Goal: Communication & Community: Share content

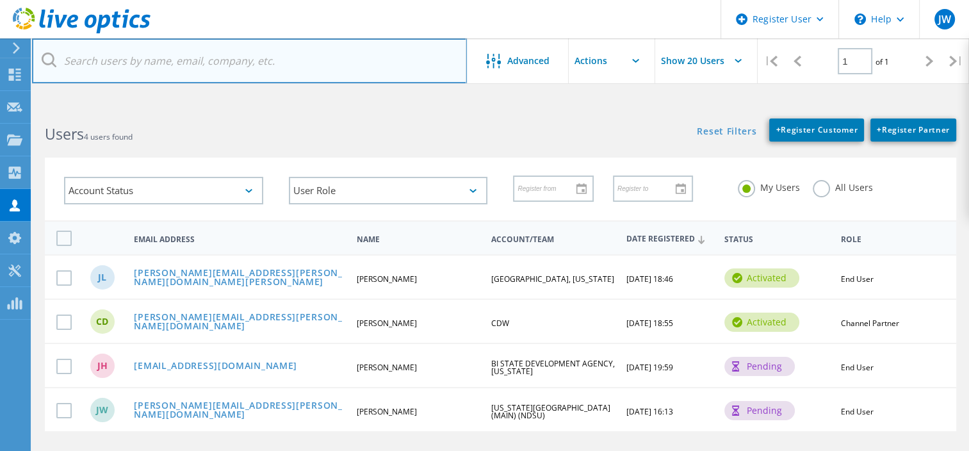
click at [237, 67] on input "text" at bounding box center [249, 60] width 435 height 45
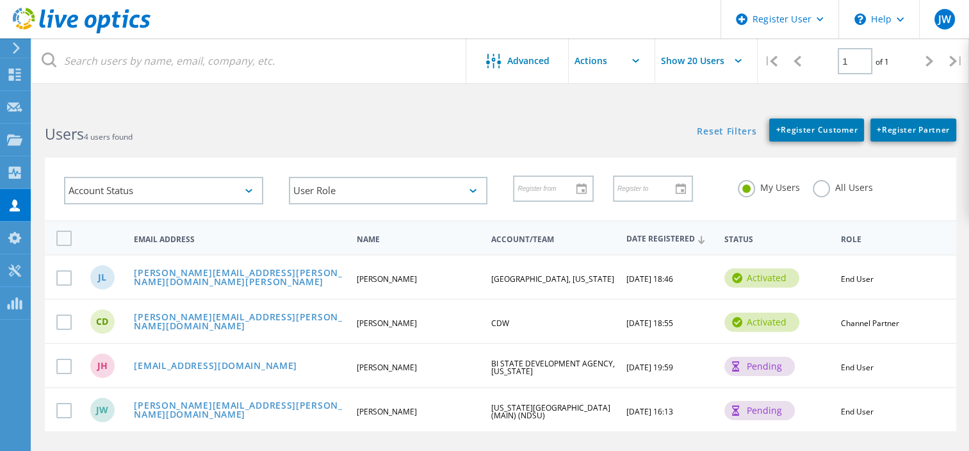
drag, startPoint x: 359, startPoint y: 102, endPoint x: 356, endPoint y: 88, distance: 14.3
click at [359, 102] on html "Register User \n Help Explore Helpful Articles Contact Support JW Dell User Jak…" at bounding box center [484, 297] width 969 height 595
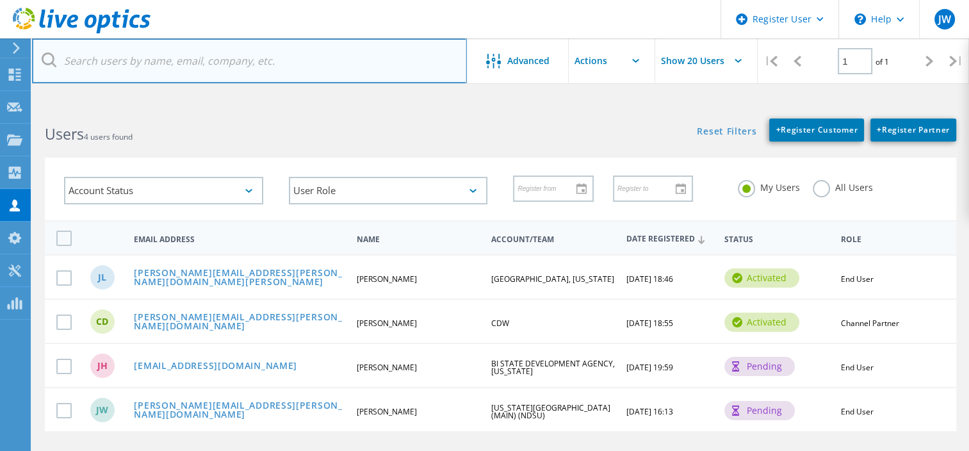
click at [338, 42] on input "text" at bounding box center [249, 60] width 435 height 45
type input "M"
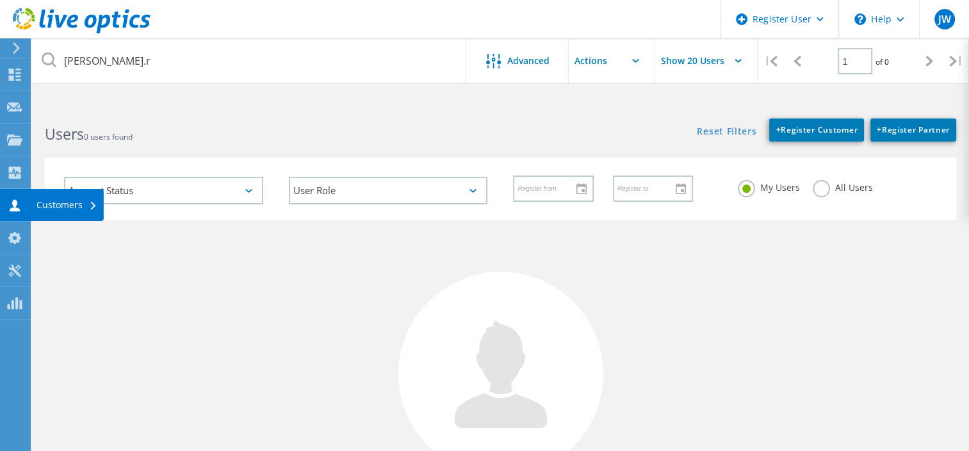
click at [40, 209] on div "Customers" at bounding box center [67, 204] width 61 height 9
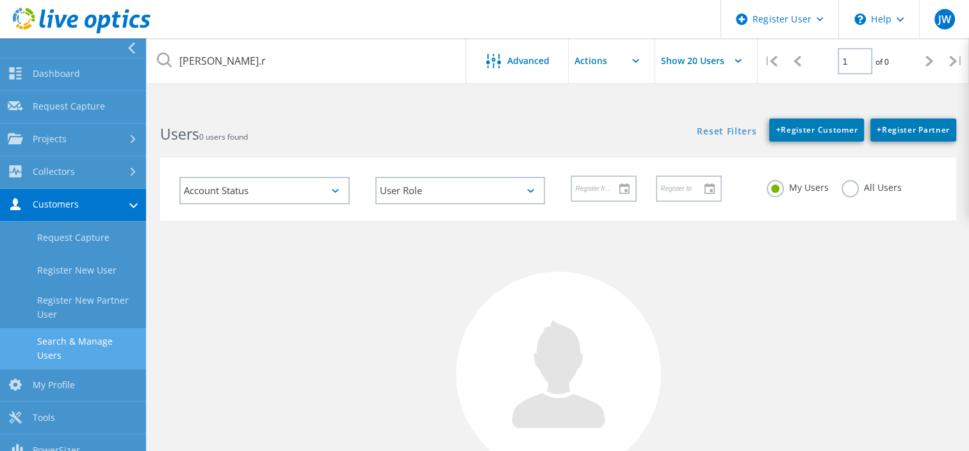
click at [74, 335] on link "Search & Manage Users" at bounding box center [73, 348] width 146 height 41
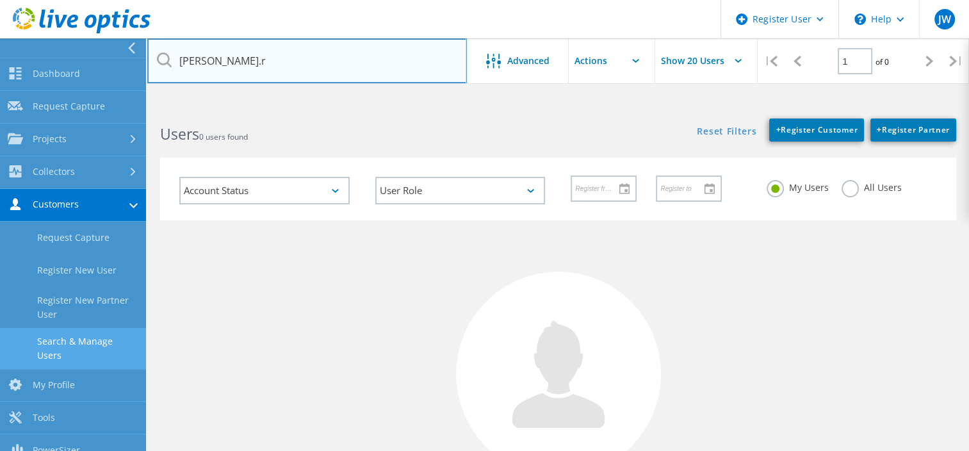
click at [275, 49] on input "Matt.r" at bounding box center [307, 60] width 320 height 45
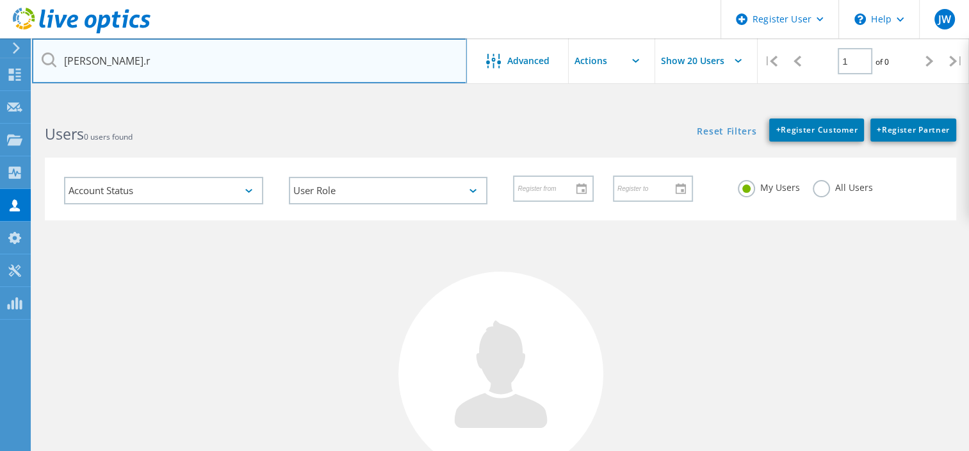
click at [264, 51] on input "Matt.r" at bounding box center [249, 60] width 435 height 45
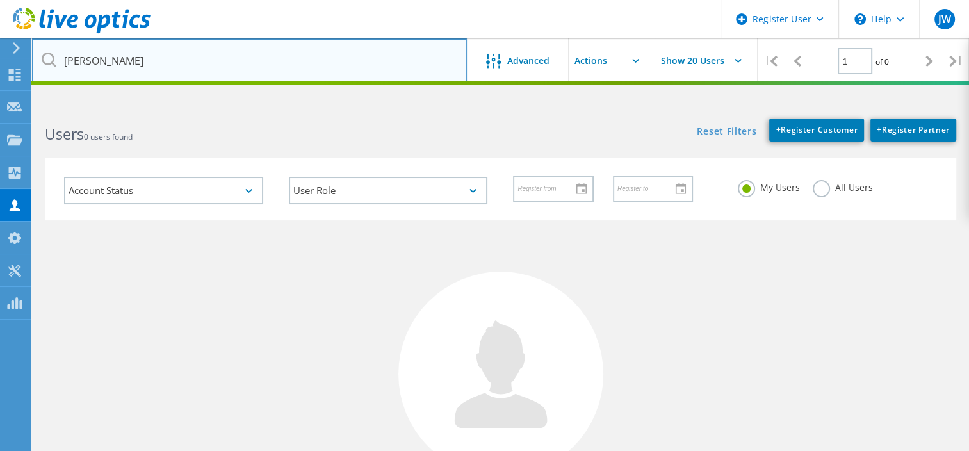
type input "Zumwalt"
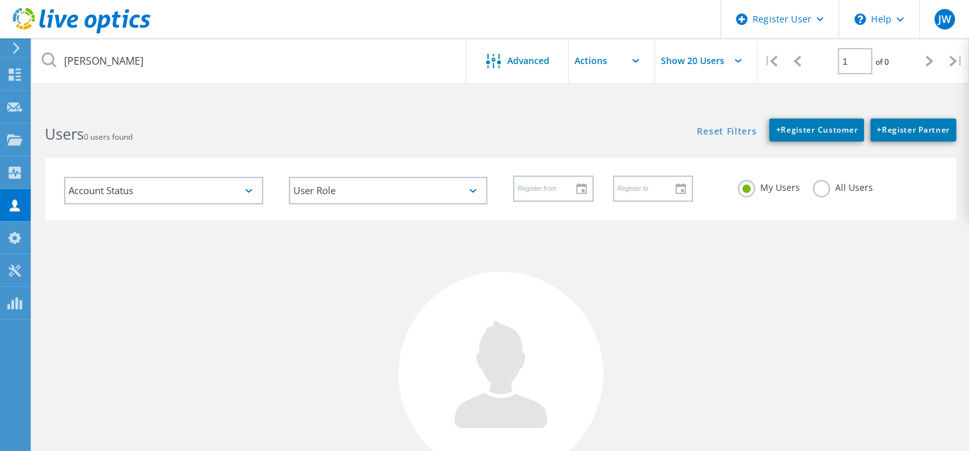
drag, startPoint x: 806, startPoint y: 190, endPoint x: 813, endPoint y: 187, distance: 6.9
click at [808, 189] on div "My Users All Users" at bounding box center [837, 187] width 225 height 47
click at [813, 187] on label "All Users" at bounding box center [843, 186] width 60 height 12
click at [0, 0] on input "All Users" at bounding box center [0, 0] width 0 height 0
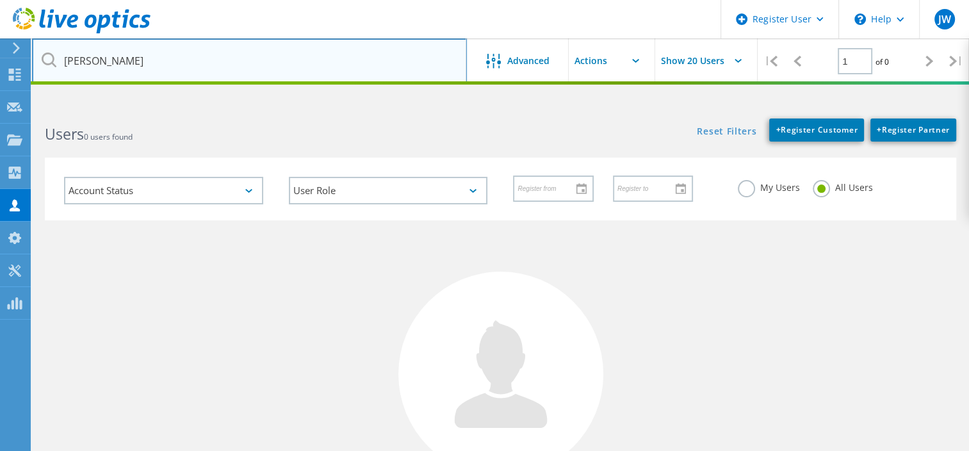
click at [254, 61] on input "Zumwalt" at bounding box center [249, 60] width 435 height 45
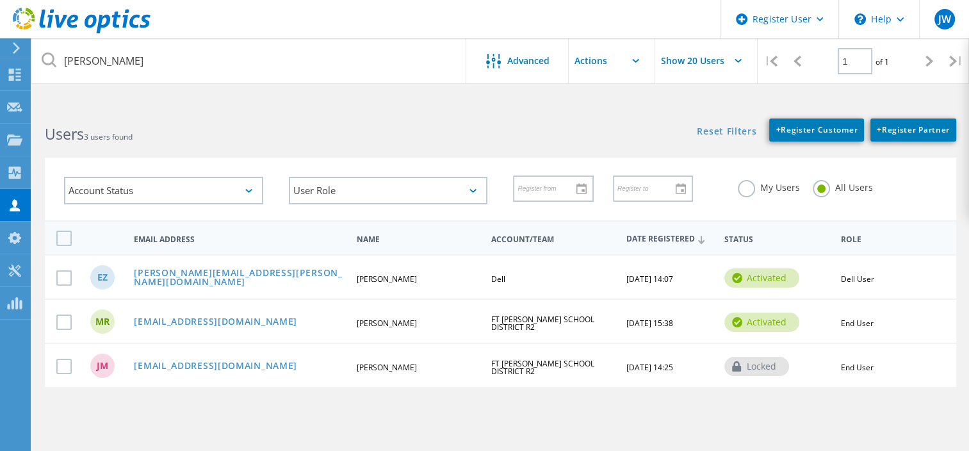
click at [270, 125] on h2 "Users 3 users found" at bounding box center [266, 134] width 442 height 21
click at [210, 320] on link "mroush@fz.k12.mo.us" at bounding box center [215, 322] width 163 height 11
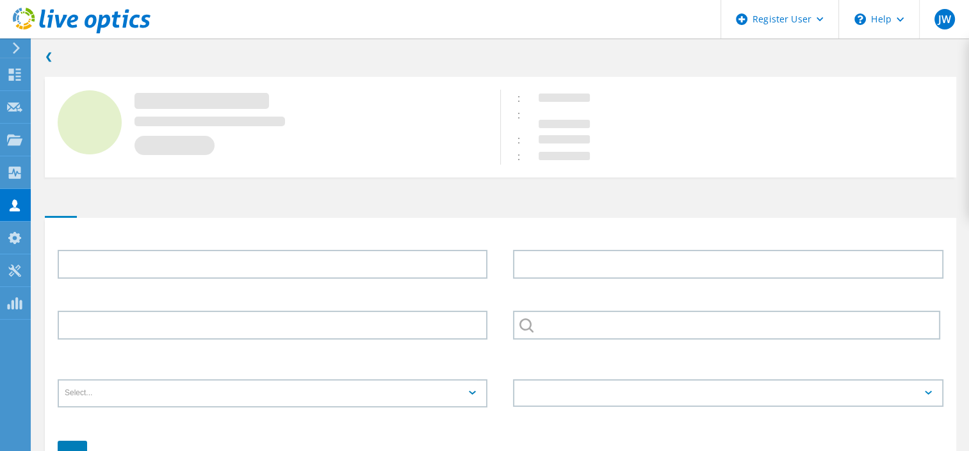
type input "Matt"
type input "Roush"
type input "FT ZUMWALT SCHOOL DISTRICT R2"
type input "English"
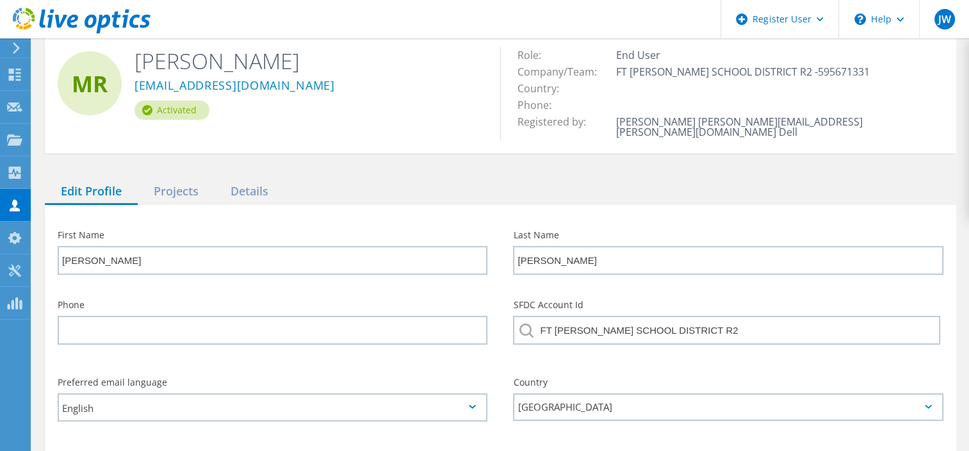
scroll to position [64, 0]
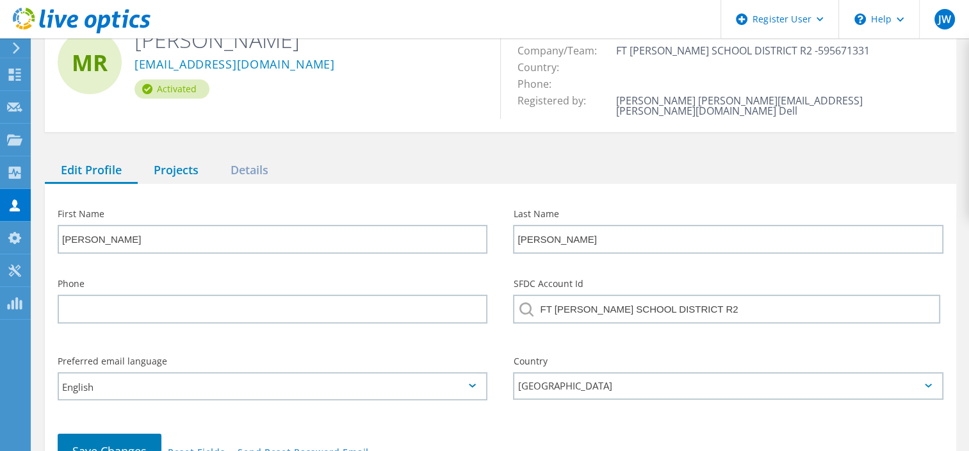
click at [171, 158] on div "Projects" at bounding box center [176, 171] width 77 height 26
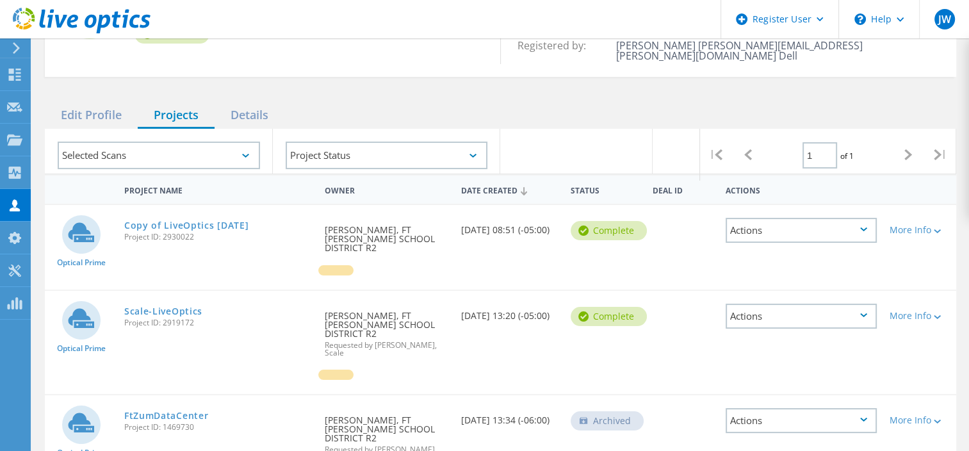
scroll to position [88, 0]
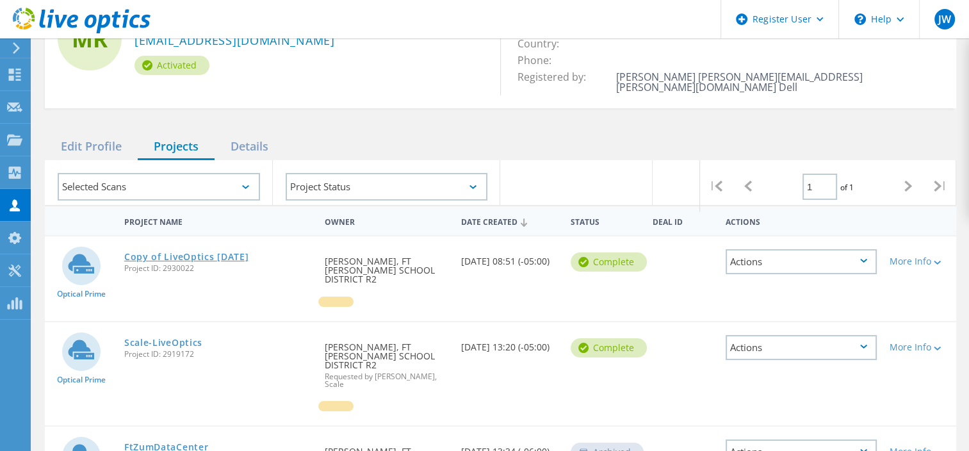
click at [210, 252] on link "Copy of LiveOptics June2025" at bounding box center [186, 256] width 125 height 9
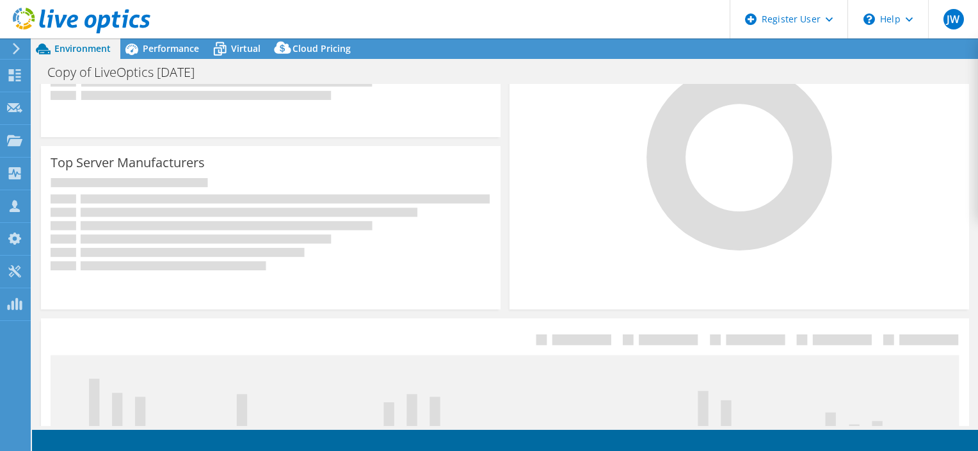
scroll to position [32, 0]
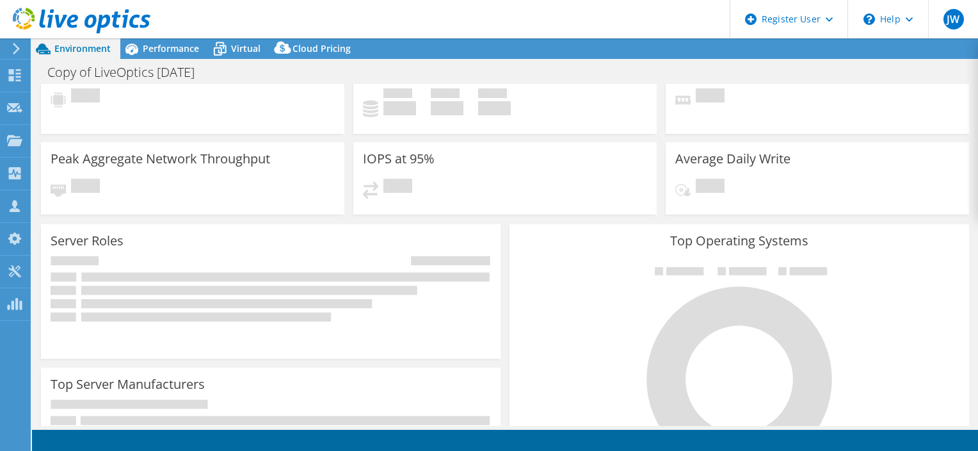
select select "USD"
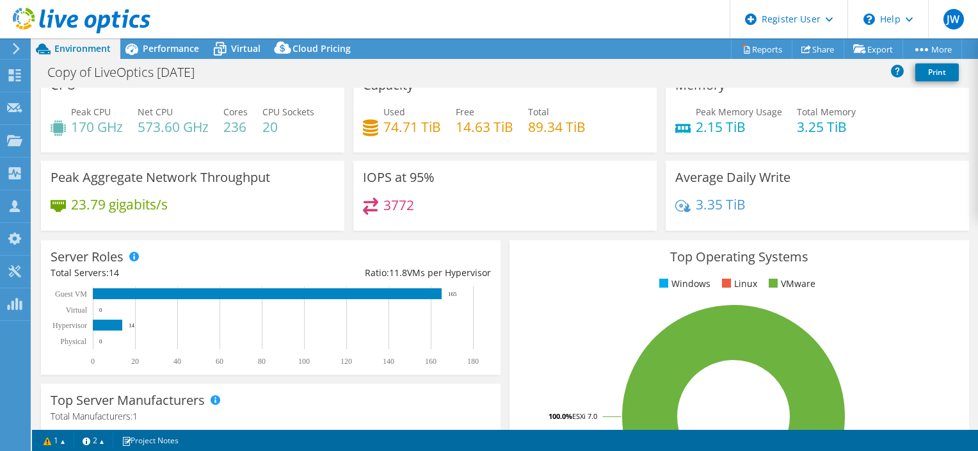
scroll to position [0, 0]
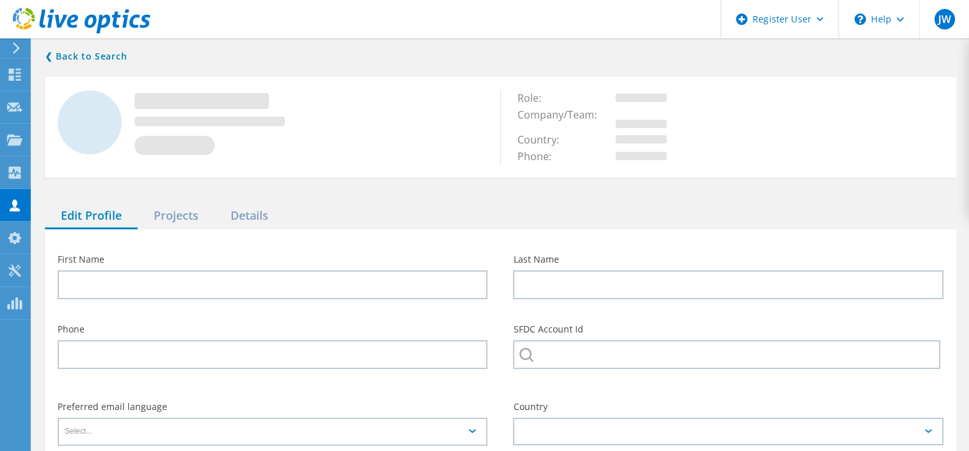
type input "Matt"
type input "Roush"
type input "FT ZUMWALT SCHOOL DISTRICT R2"
type input "English"
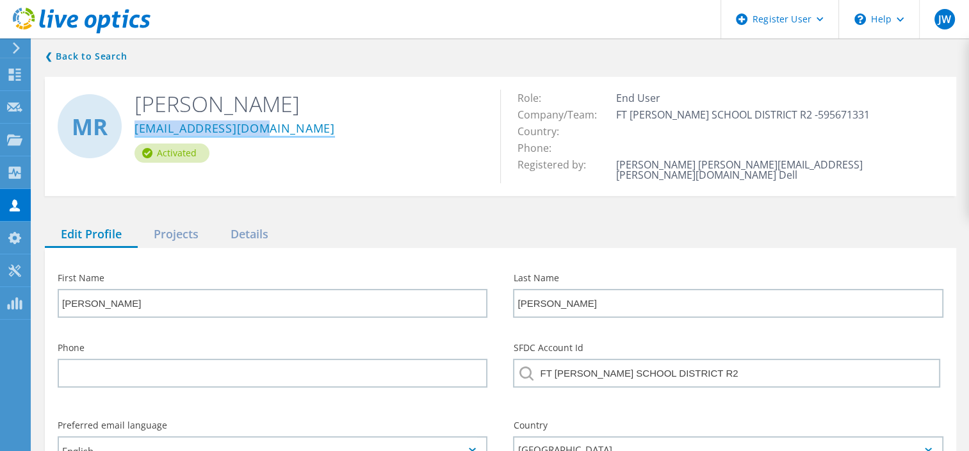
drag, startPoint x: 277, startPoint y: 128, endPoint x: 134, endPoint y: 124, distance: 142.9
click at [134, 124] on div "mroush@fz.k12.mo.us" at bounding box center [307, 131] width 346 height 26
drag, startPoint x: 134, startPoint y: 124, endPoint x: 158, endPoint y: 127, distance: 24.0
copy link "mroush@fz.k12.mo.us"
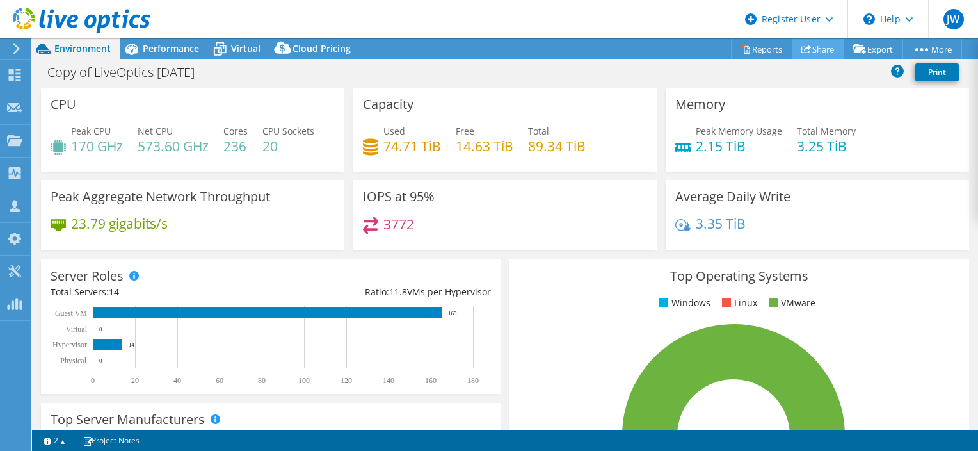
click at [813, 48] on link "Share" at bounding box center [818, 49] width 53 height 20
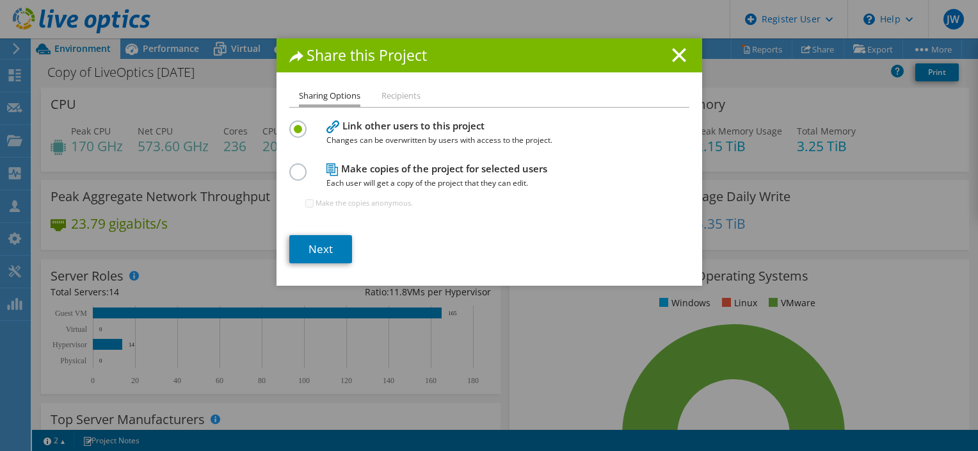
click at [446, 176] on span "Each user will get a copy of the project that they can edit." at bounding box center [487, 183] width 320 height 14
click at [293, 166] on label at bounding box center [300, 164] width 22 height 3
click at [0, 0] on input "radio" at bounding box center [0, 0] width 0 height 0
click at [315, 244] on link "Next" at bounding box center [320, 249] width 63 height 28
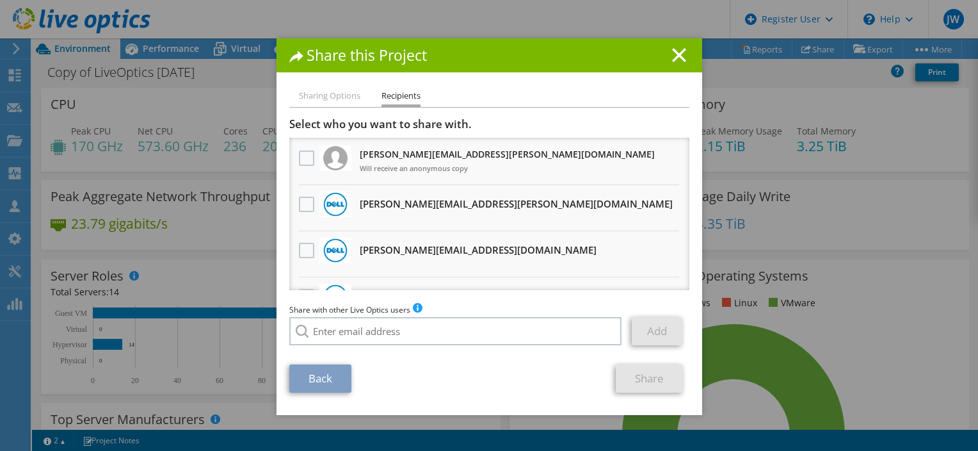
scroll to position [64, 0]
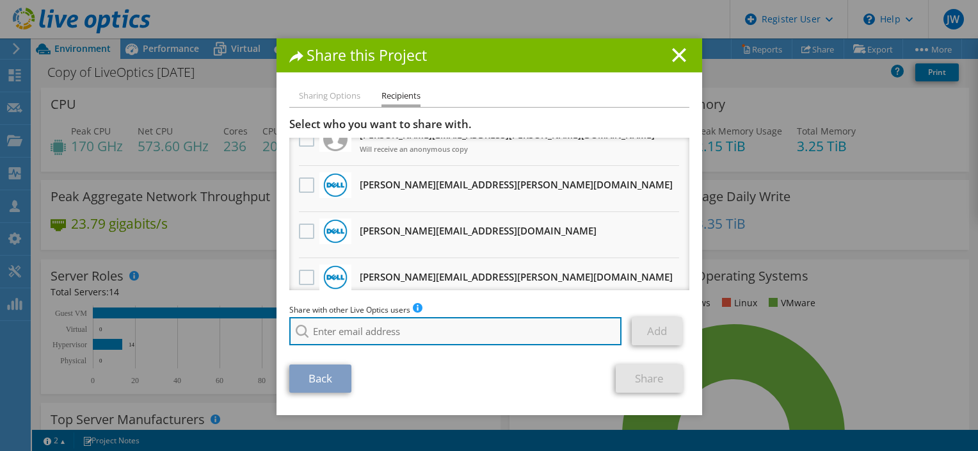
click at [383, 325] on input "search" at bounding box center [455, 331] width 333 height 28
click at [321, 335] on input "kat core" at bounding box center [455, 331] width 333 height 28
click at [405, 330] on input "kate core" at bounding box center [455, 331] width 333 height 28
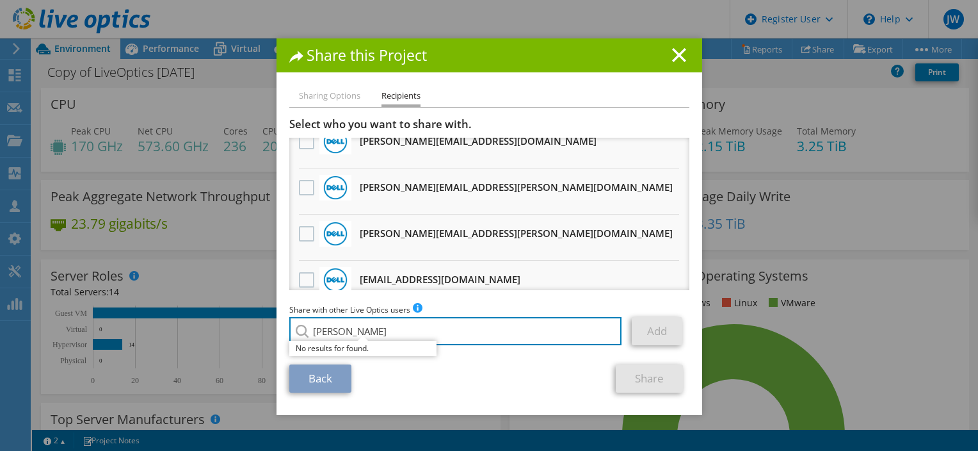
scroll to position [349, 0]
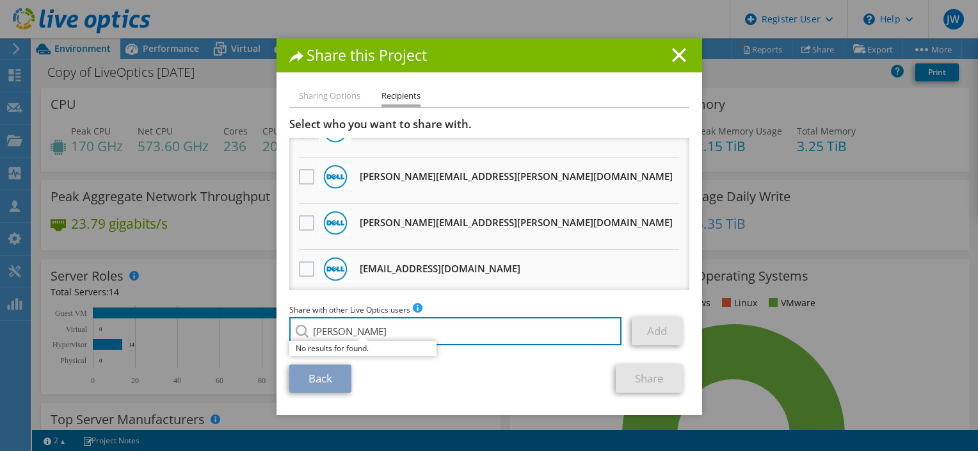
type input "kate core"
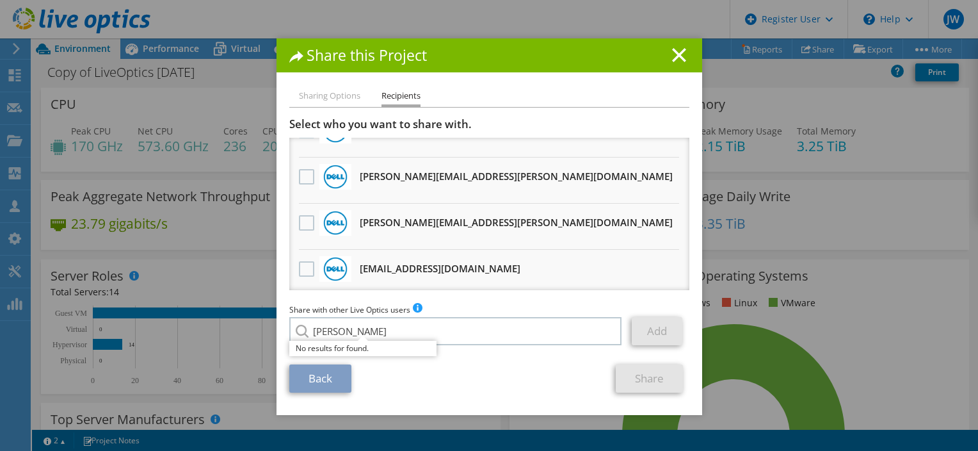
click at [335, 104] on li "Sharing Options" at bounding box center [329, 96] width 61 height 16
click at [334, 92] on li "Sharing Options" at bounding box center [329, 96] width 61 height 16
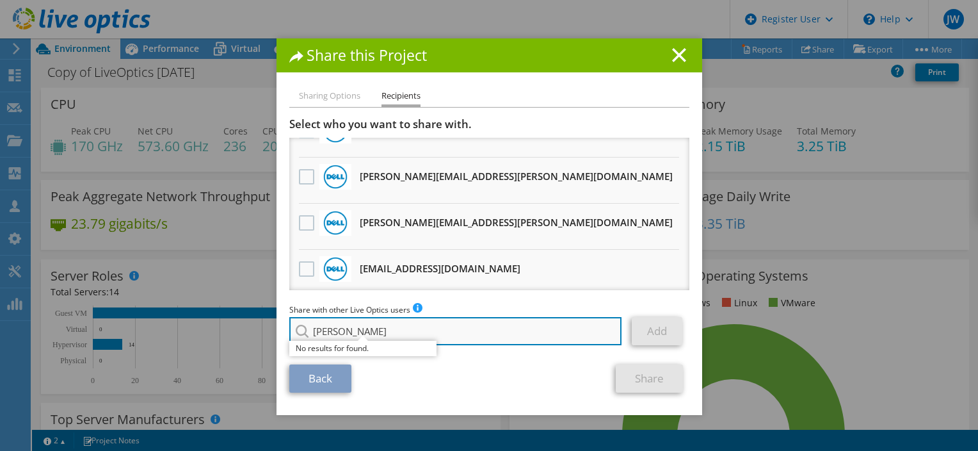
click at [341, 330] on input "kate core" at bounding box center [455, 331] width 333 height 28
click at [341, 329] on input "kate core" at bounding box center [455, 331] width 333 height 28
click at [341, 328] on input "kate core" at bounding box center [455, 331] width 333 height 28
click at [343, 328] on input "kate core" at bounding box center [455, 331] width 333 height 28
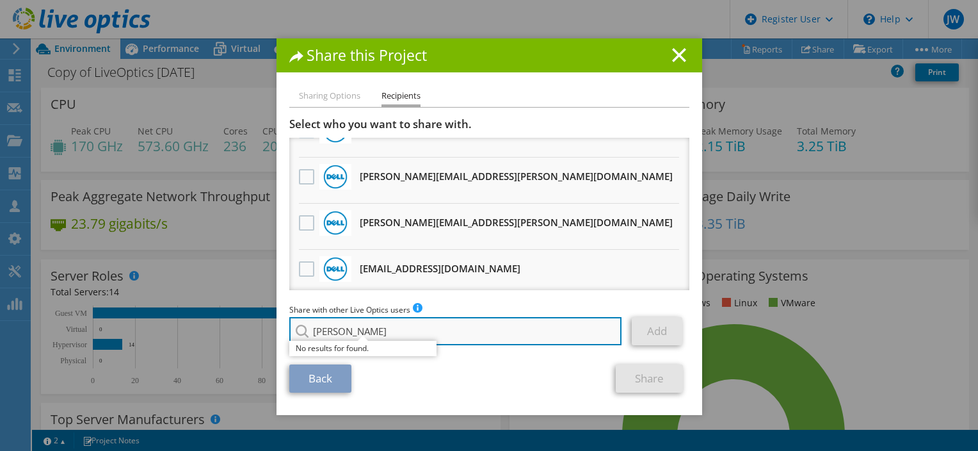
click at [343, 328] on input "kate core" at bounding box center [455, 331] width 333 height 28
click at [343, 329] on input "kate core" at bounding box center [455, 331] width 333 height 28
drag, startPoint x: 443, startPoint y: 336, endPoint x: 622, endPoint y: 339, distance: 179.3
click at [452, 339] on input "Matthew Jennette" at bounding box center [455, 331] width 333 height 28
type input "Matthew Jennette"
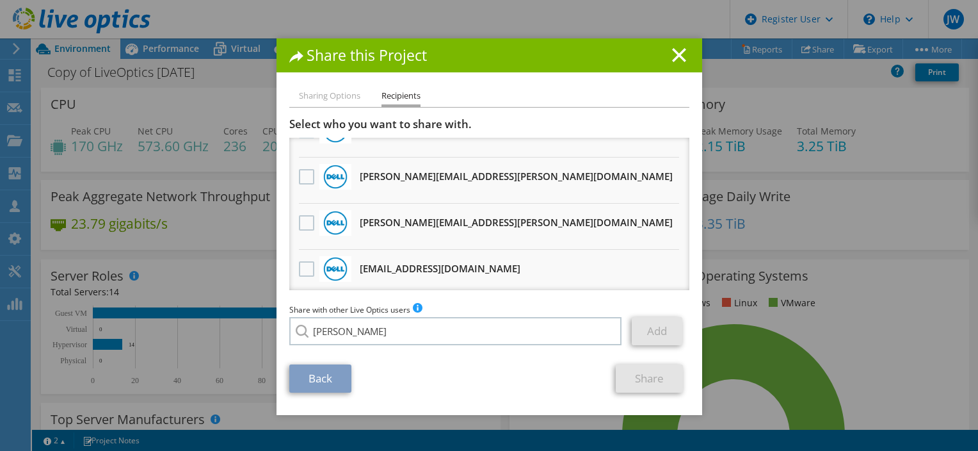
click at [639, 336] on link "Add" at bounding box center [657, 331] width 51 height 28
click at [438, 390] on div "Back Share" at bounding box center [489, 378] width 400 height 28
click at [601, 373] on div "Back Share" at bounding box center [489, 378] width 400 height 28
click at [316, 314] on span "Share with other Live Optics users" at bounding box center [349, 309] width 121 height 11
click at [325, 101] on li "Sharing Options" at bounding box center [329, 96] width 61 height 16
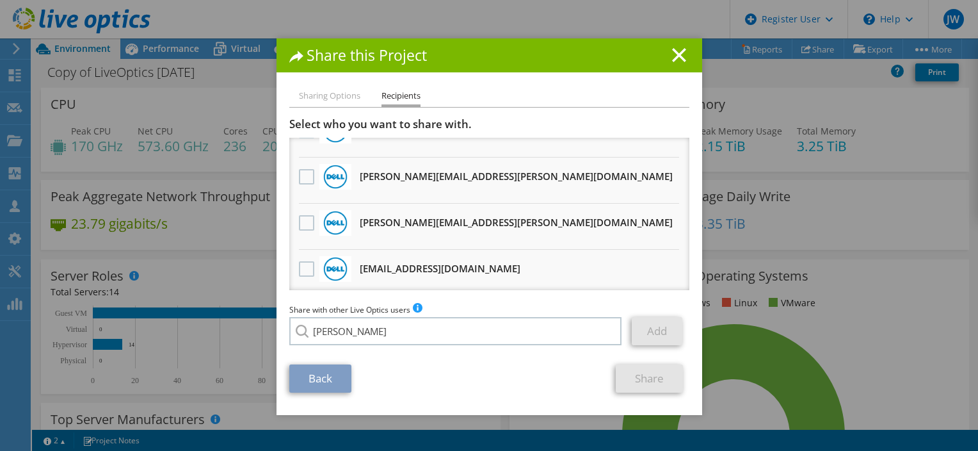
click at [329, 57] on h1 "Share this Project" at bounding box center [489, 55] width 400 height 15
click at [673, 56] on line at bounding box center [679, 55] width 13 height 13
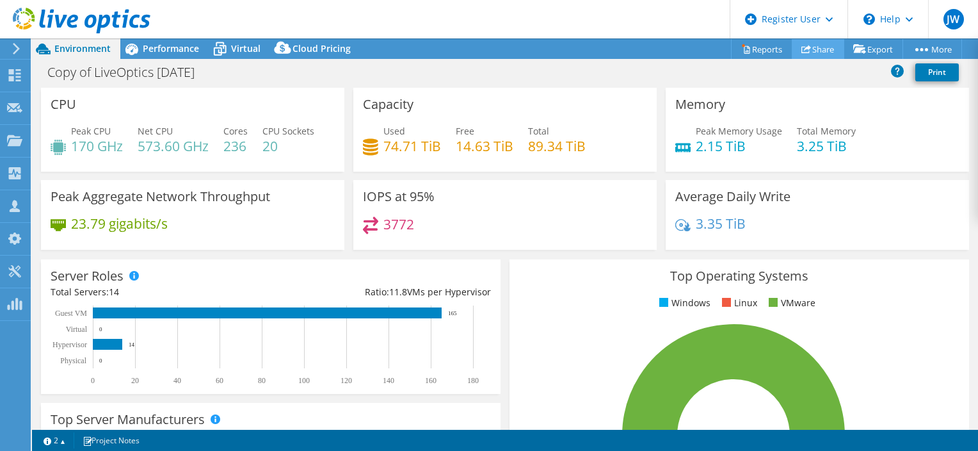
click at [808, 49] on link "Share" at bounding box center [818, 49] width 53 height 20
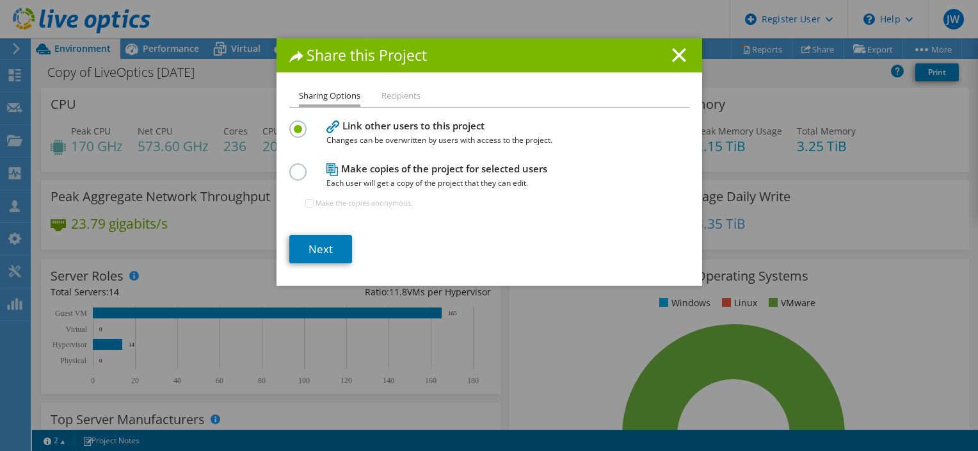
click at [326, 266] on div "Sharing Options Recipients Link other users to this project Changes can be over…" at bounding box center [490, 186] width 426 height 197
click at [325, 254] on link "Next" at bounding box center [320, 249] width 63 height 28
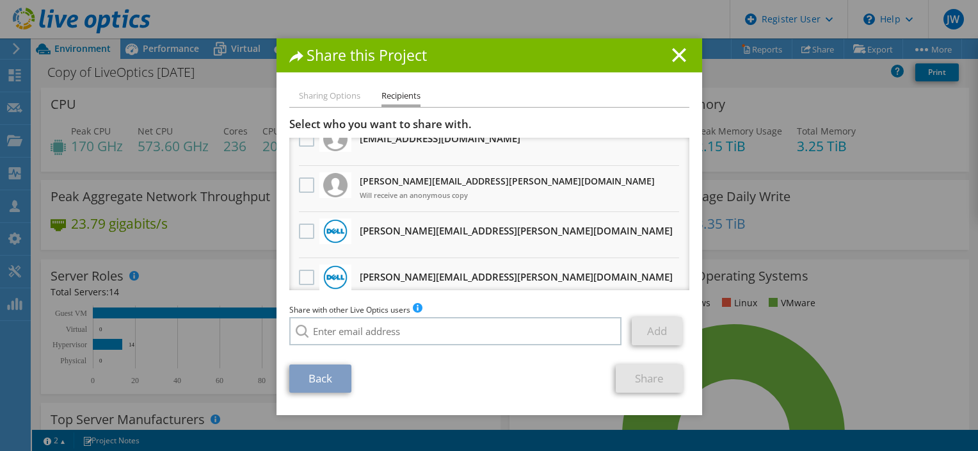
scroll to position [0, 0]
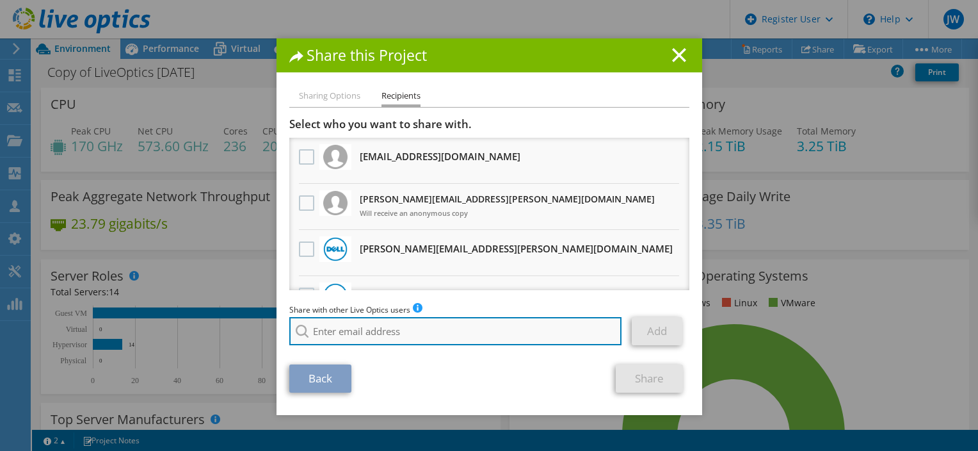
click at [455, 337] on input "search" at bounding box center [455, 331] width 333 height 28
type input "matthew.jennette@dell.com"
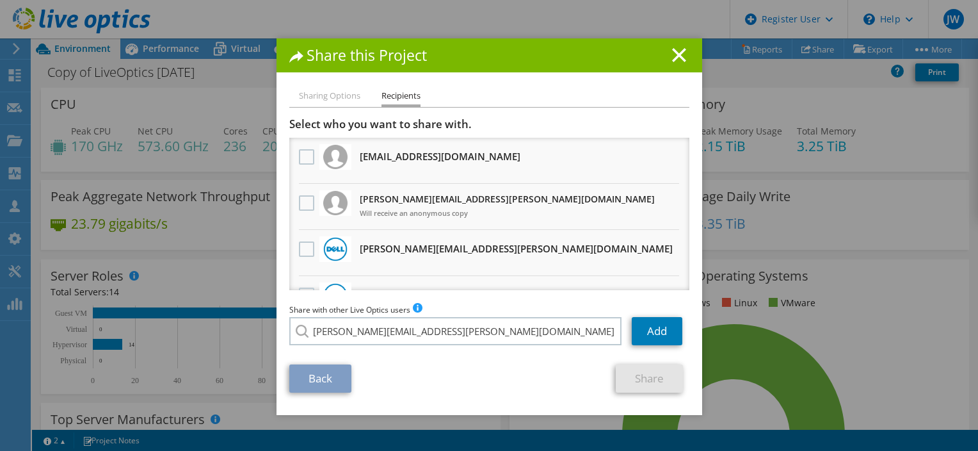
click at [372, 348] on div "Share with other Live Optics users Enter a single email address and click add. …" at bounding box center [489, 327] width 400 height 49
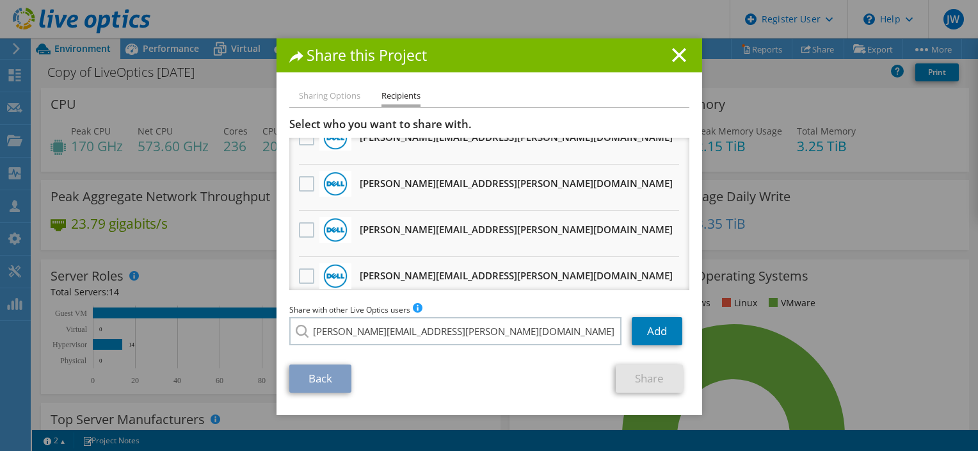
scroll to position [349, 0]
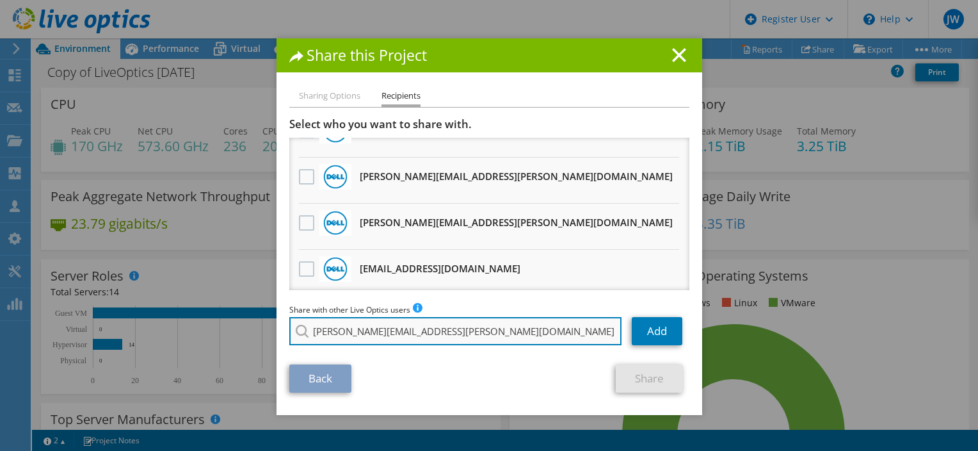
drag, startPoint x: 564, startPoint y: 327, endPoint x: 574, endPoint y: 326, distance: 10.9
click at [564, 327] on input "matthew.jennette@dell.com" at bounding box center [455, 331] width 333 height 28
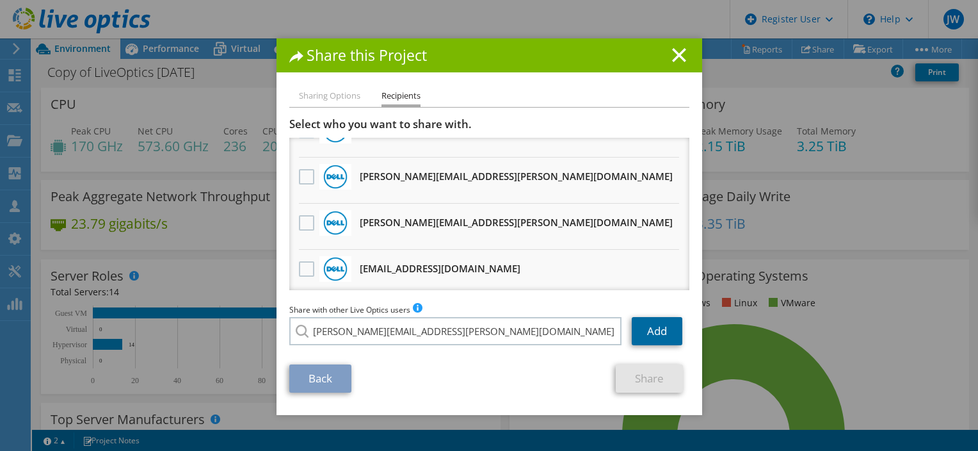
click at [645, 333] on link "Add" at bounding box center [657, 331] width 51 height 28
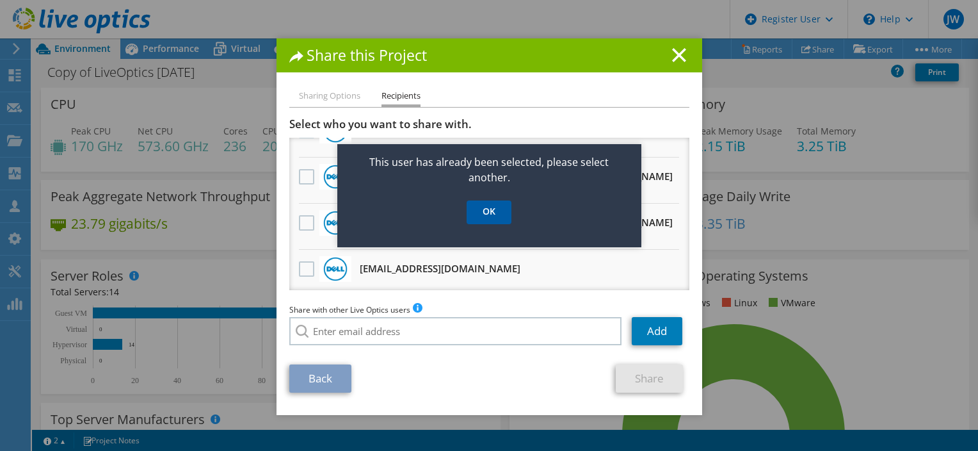
click at [490, 209] on link "OK" at bounding box center [489, 212] width 45 height 24
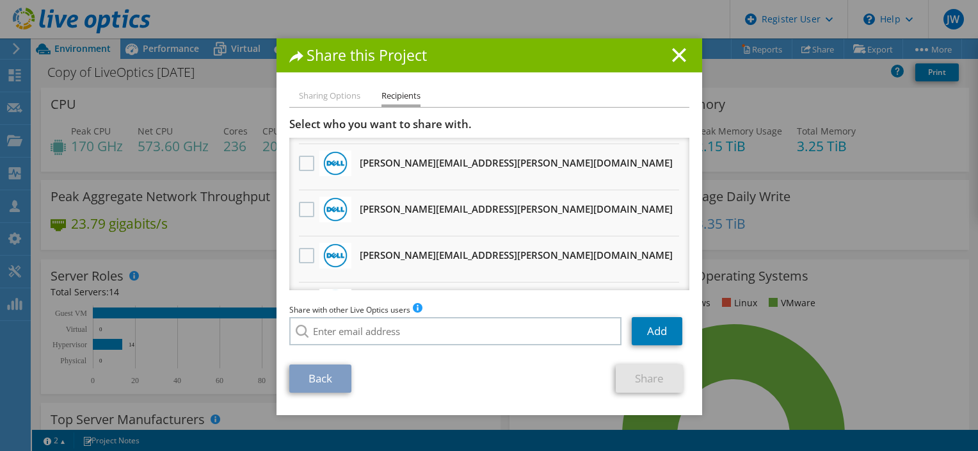
scroll to position [221, 0]
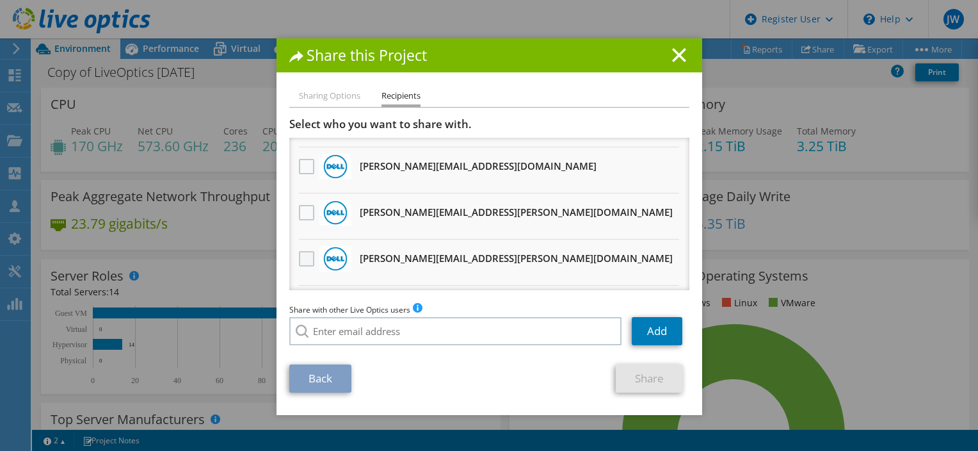
click at [299, 255] on label at bounding box center [308, 258] width 19 height 15
click at [0, 0] on input "checkbox" at bounding box center [0, 0] width 0 height 0
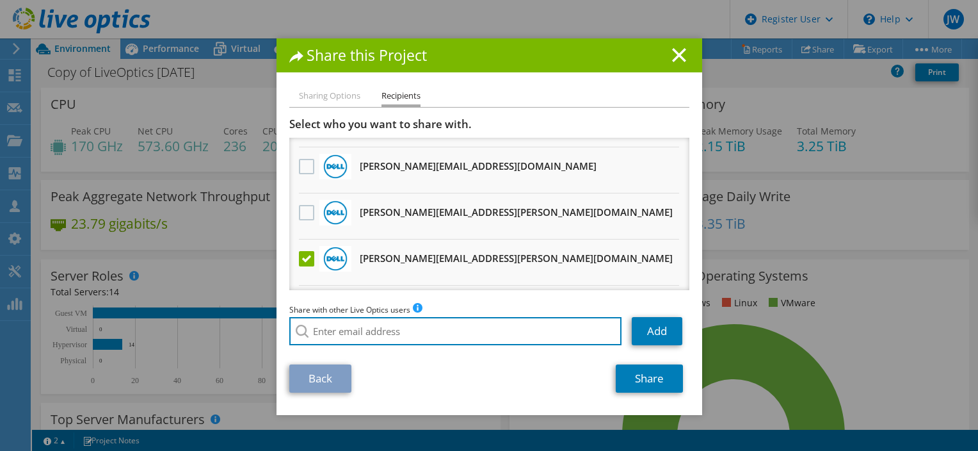
drag, startPoint x: 410, startPoint y: 328, endPoint x: 378, endPoint y: 297, distance: 44.8
click at [409, 328] on input "search" at bounding box center [455, 331] width 333 height 28
click at [352, 338] on input "search" at bounding box center [455, 331] width 333 height 28
paste input "kate.core@dell.com"
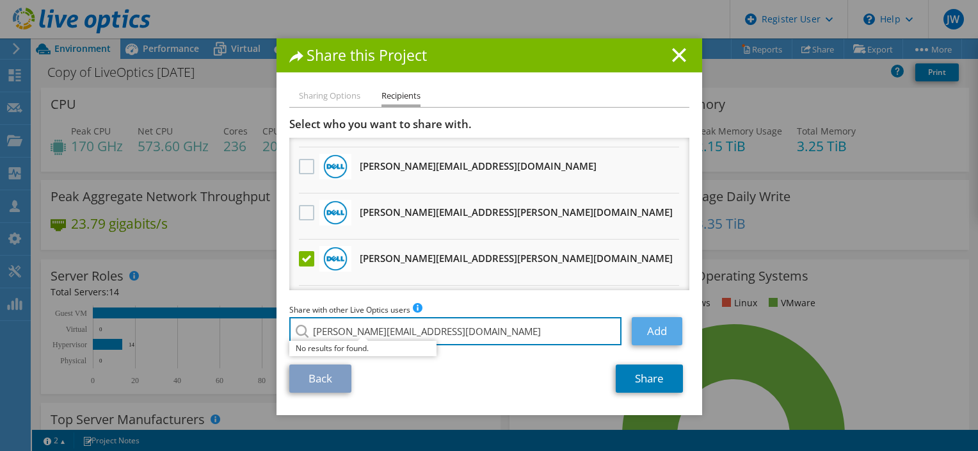
type input "kate.core@dell.com"
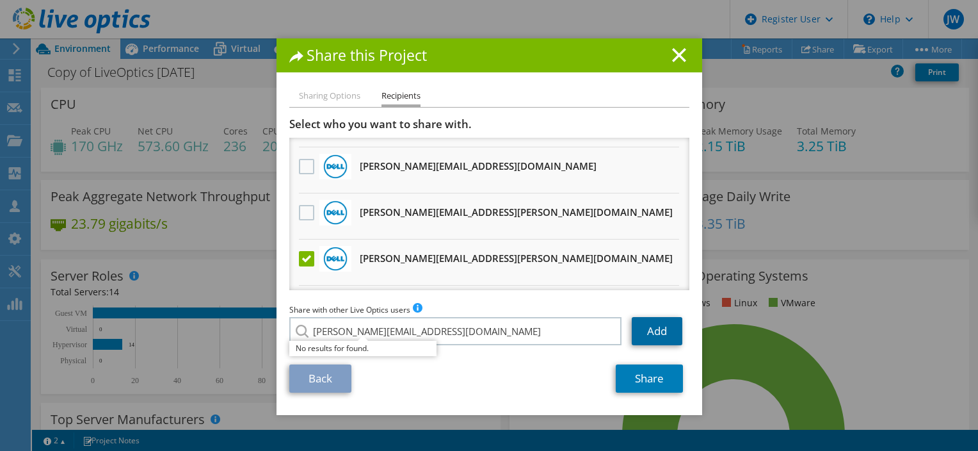
click at [632, 327] on link "Add" at bounding box center [657, 331] width 51 height 28
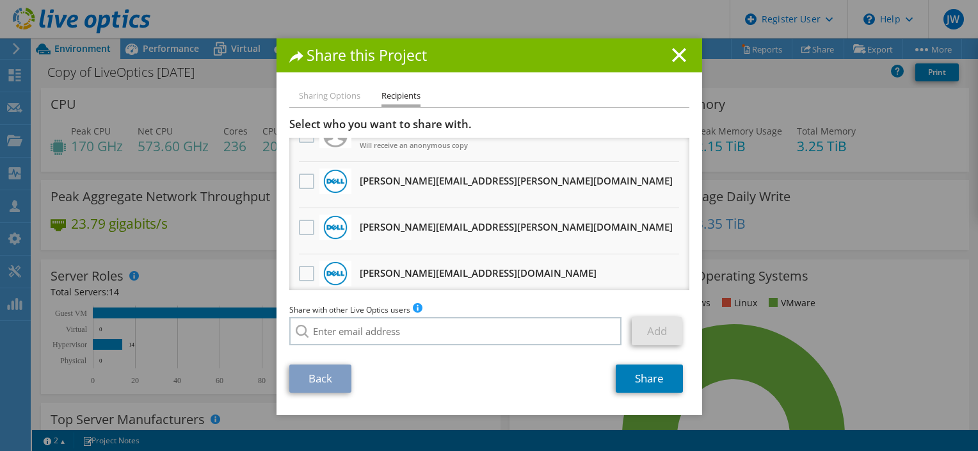
scroll to position [192, 0]
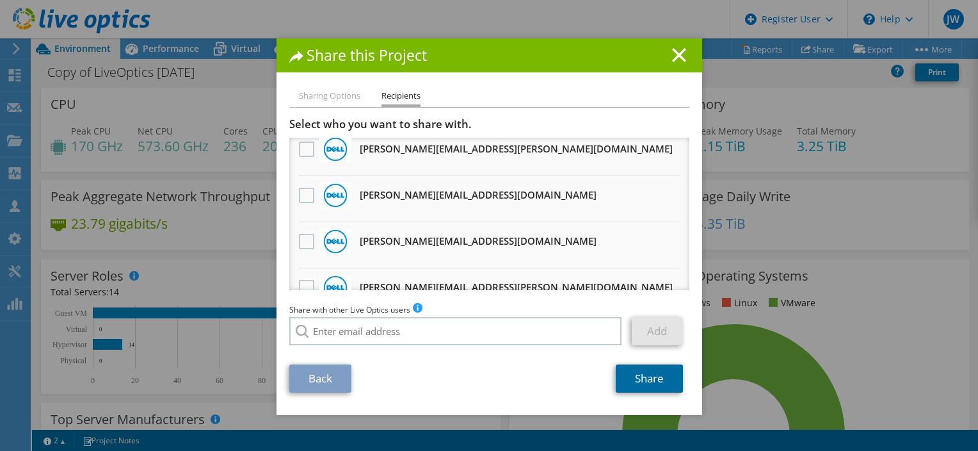
click at [625, 374] on link "Share" at bounding box center [649, 378] width 67 height 28
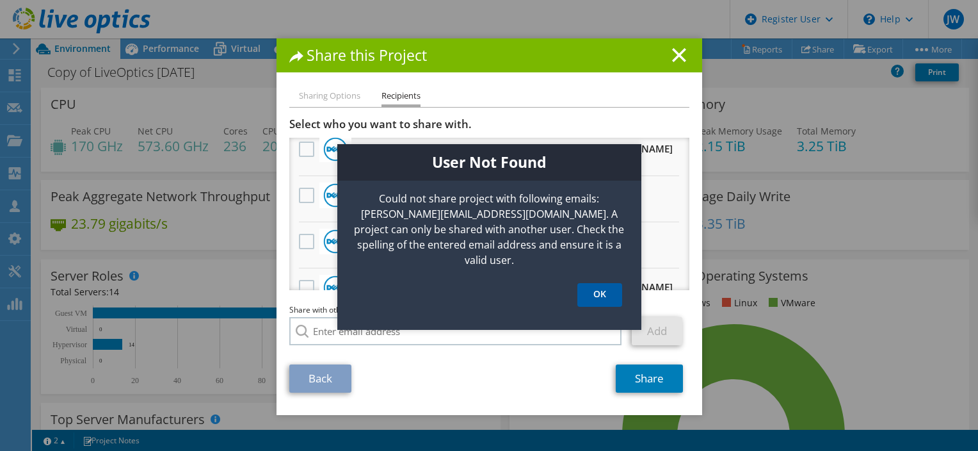
click at [603, 283] on link "OK" at bounding box center [600, 295] width 45 height 24
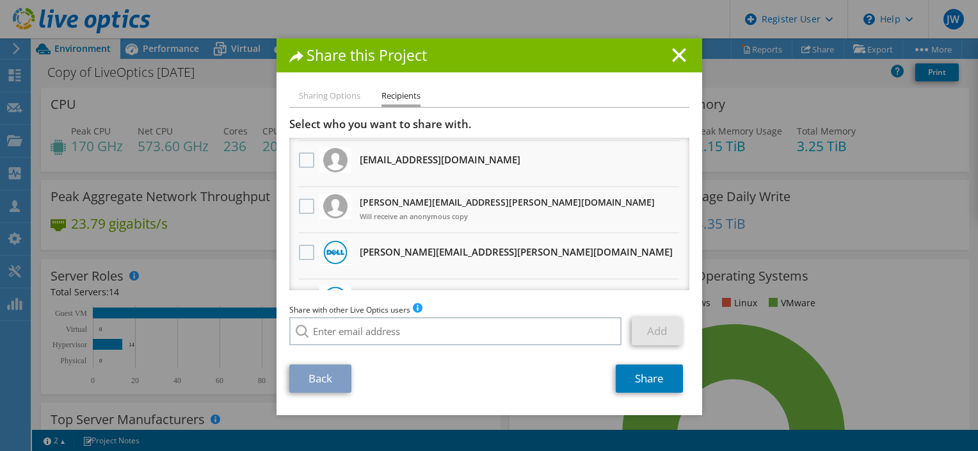
scroll to position [0, 0]
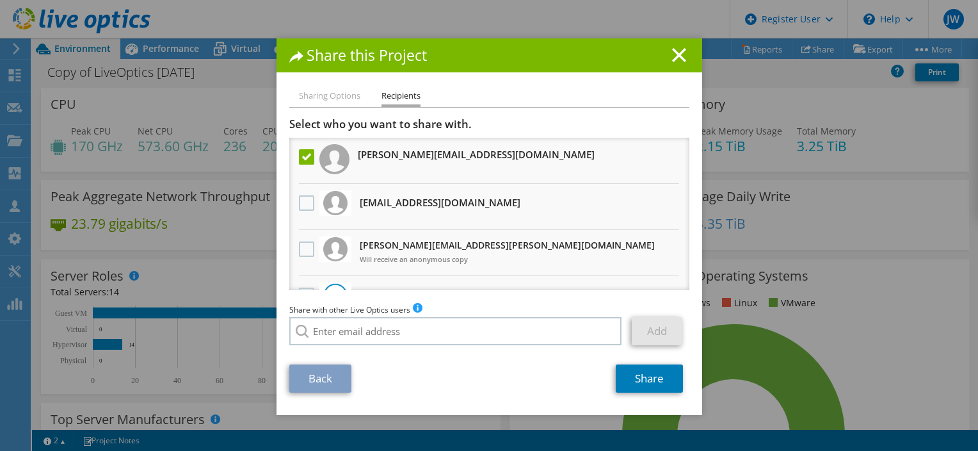
drag, startPoint x: 300, startPoint y: 154, endPoint x: 341, endPoint y: 172, distance: 44.5
click at [299, 154] on label at bounding box center [308, 156] width 19 height 15
click at [0, 0] on input "checkbox" at bounding box center [0, 0] width 0 height 0
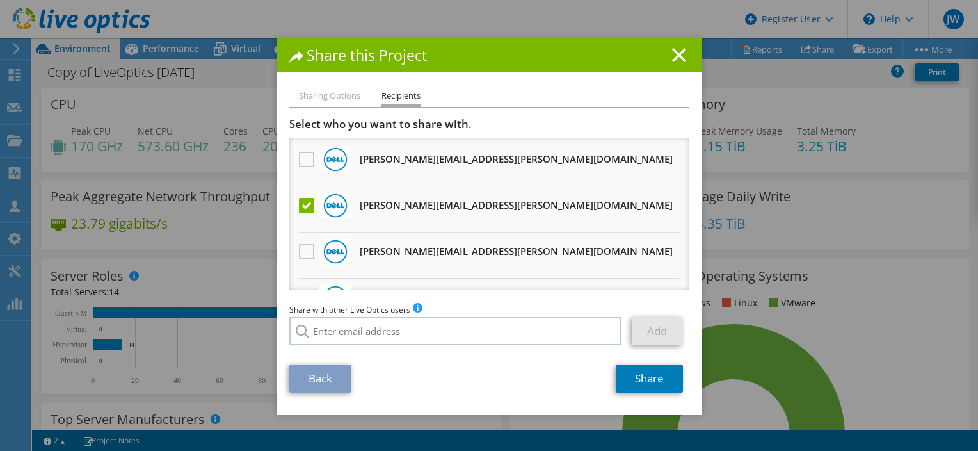
scroll to position [384, 0]
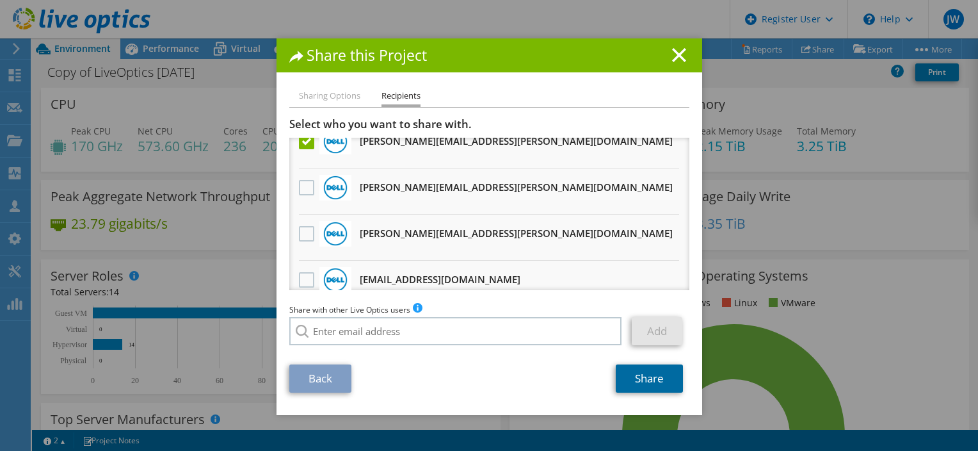
click at [635, 378] on link "Share" at bounding box center [649, 378] width 67 height 28
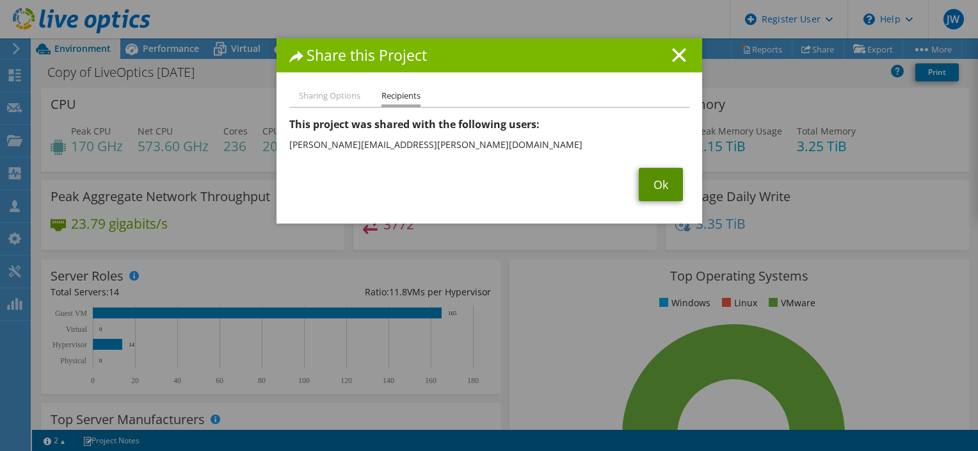
click at [669, 183] on link "Ok" at bounding box center [661, 184] width 44 height 33
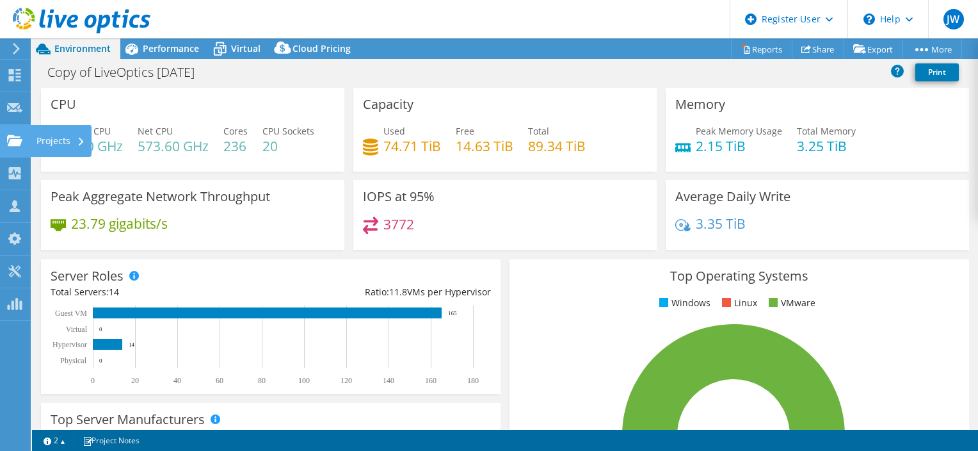
click at [35, 143] on div "Projects" at bounding box center [60, 141] width 61 height 32
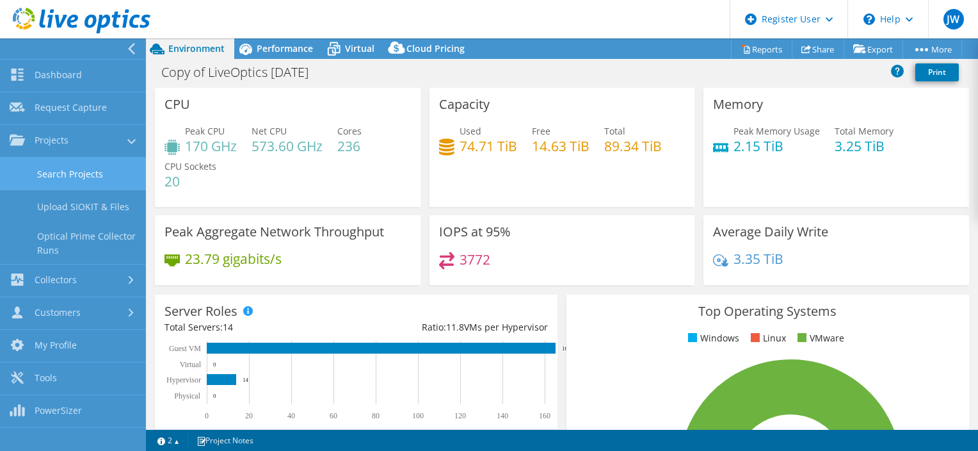
click at [95, 162] on link "Search Projects" at bounding box center [73, 174] width 146 height 33
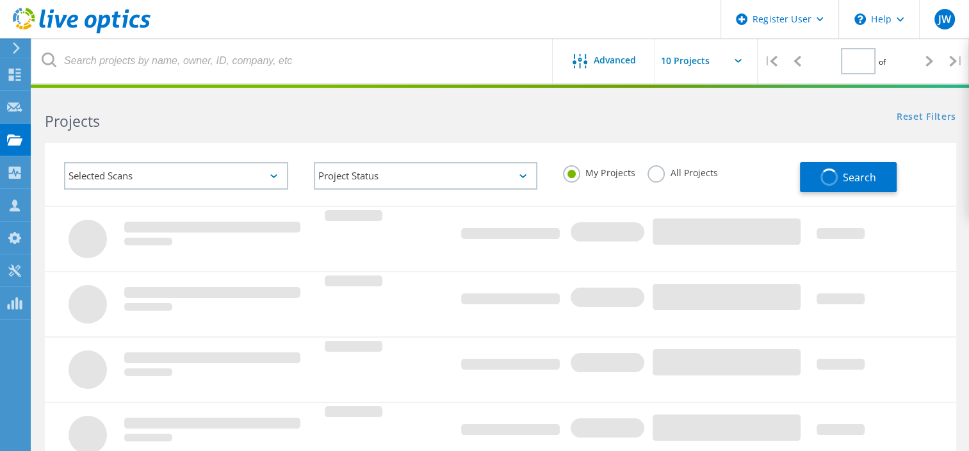
type input "1"
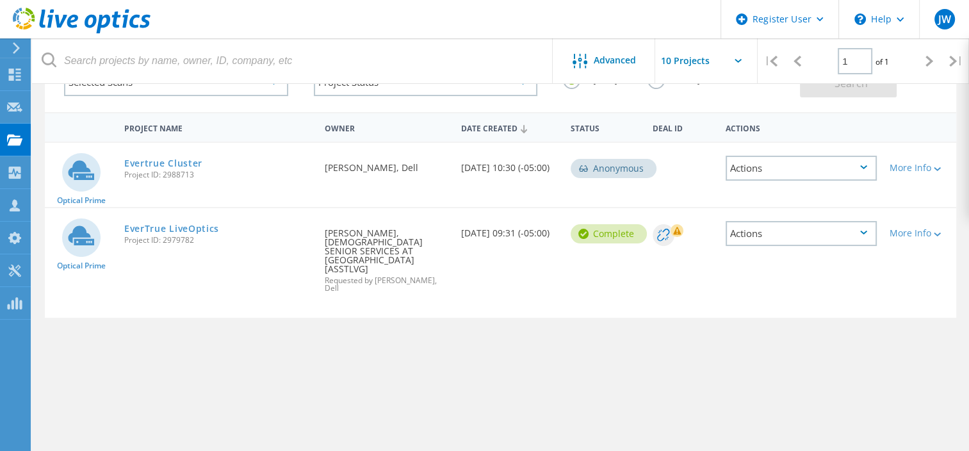
scroll to position [64, 0]
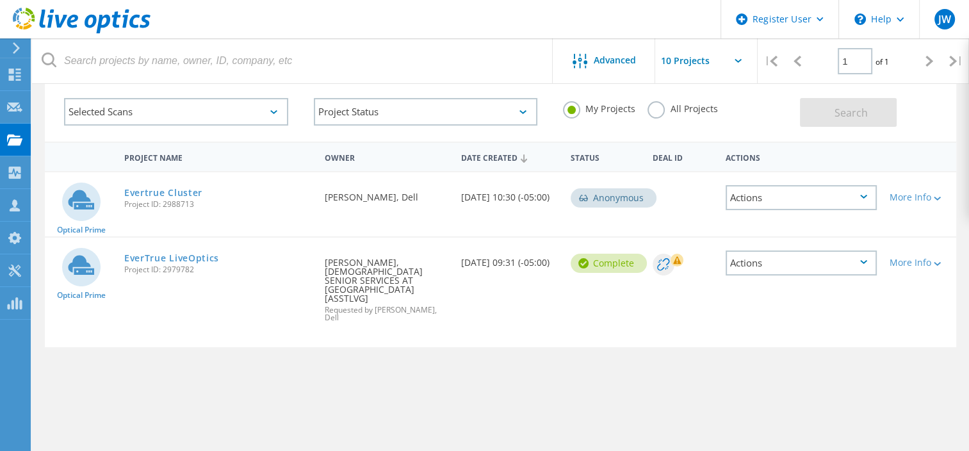
click at [179, 183] on div "Evertrue Cluster Project ID: 2988713" at bounding box center [218, 196] width 200 height 49
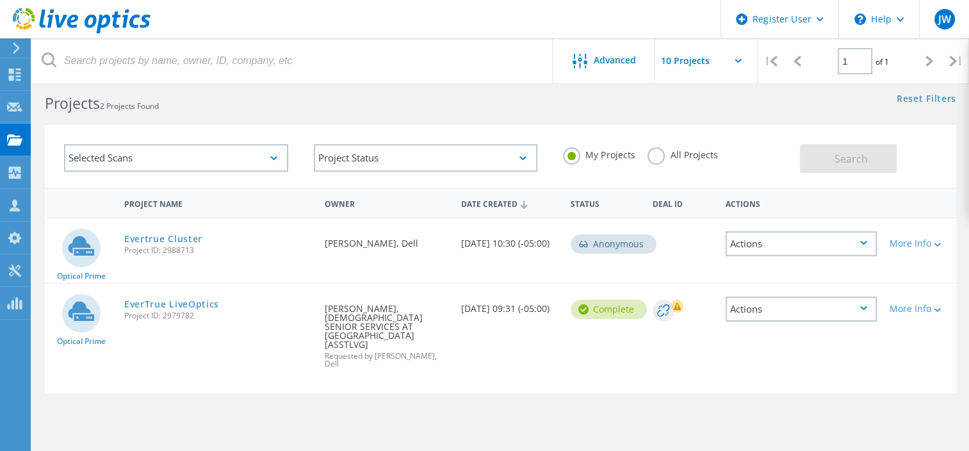
scroll to position [0, 0]
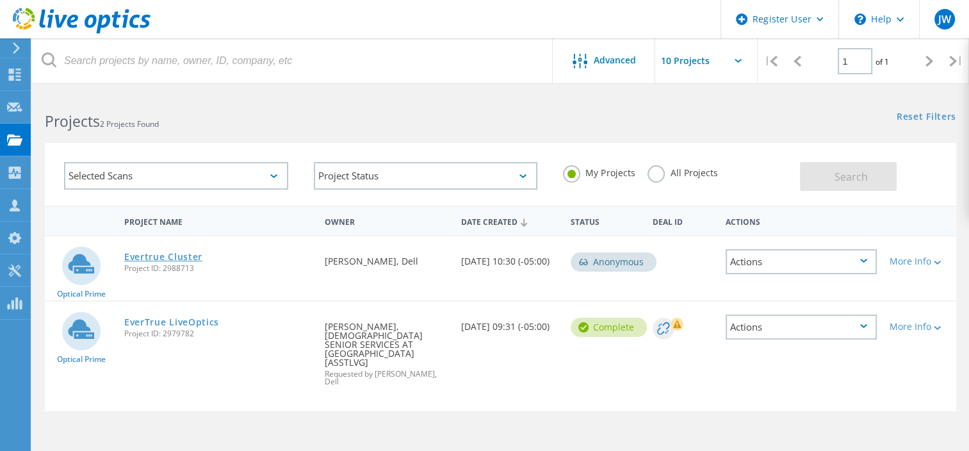
click at [159, 254] on link "Evertrue Cluster" at bounding box center [163, 256] width 78 height 9
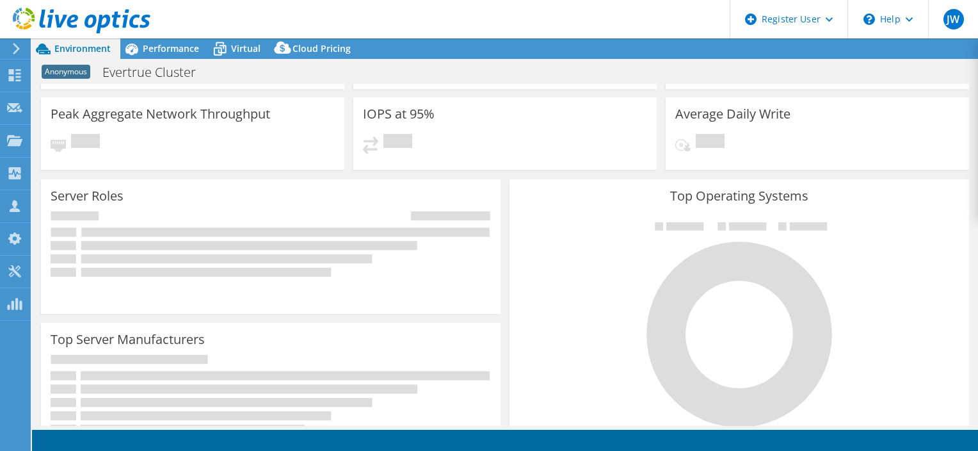
select select "USD"
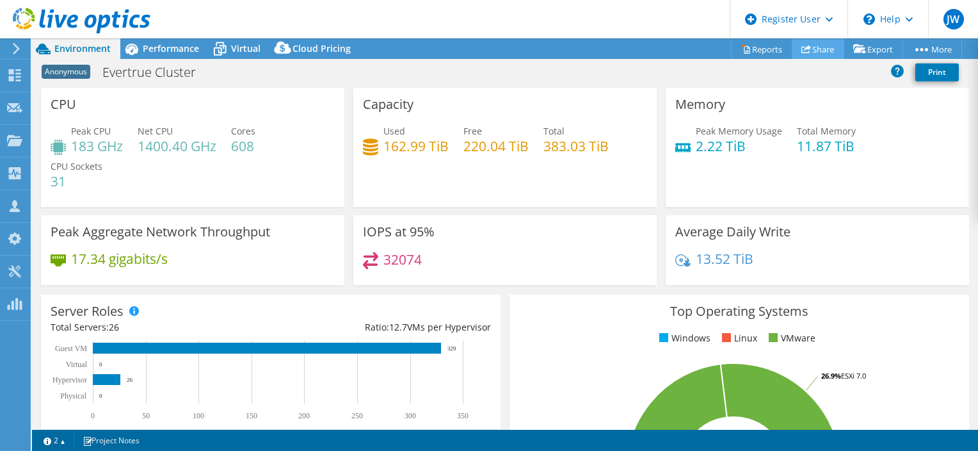
click at [802, 49] on use at bounding box center [807, 49] width 10 height 8
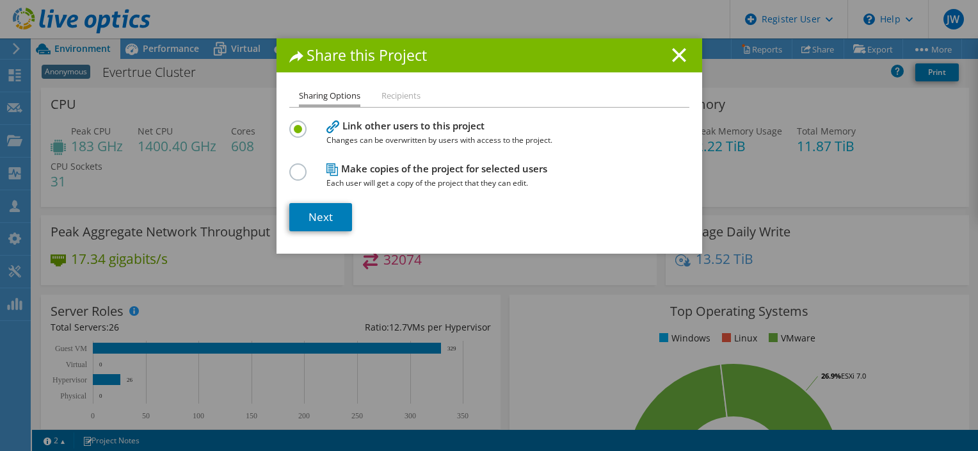
click at [392, 92] on li "Recipients" at bounding box center [401, 96] width 39 height 16
click at [333, 204] on link "Next" at bounding box center [320, 217] width 63 height 28
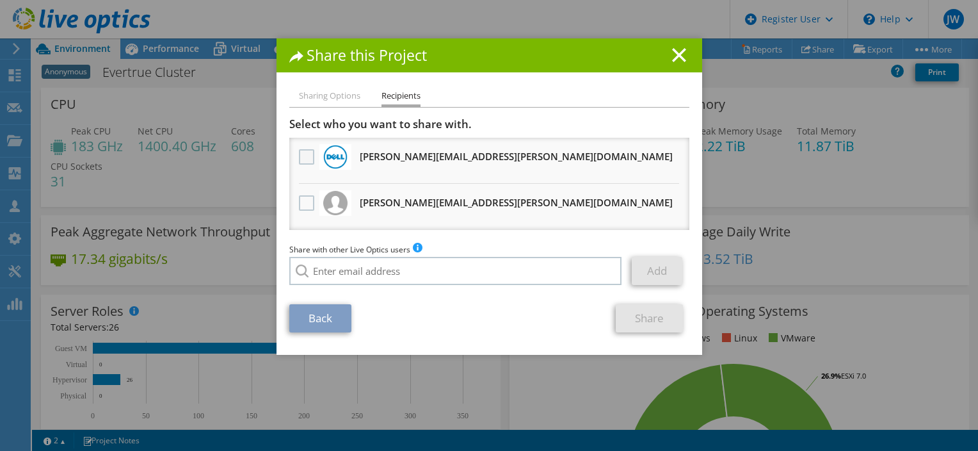
click at [300, 156] on label at bounding box center [308, 156] width 19 height 15
click at [0, 0] on input "checkbox" at bounding box center [0, 0] width 0 height 0
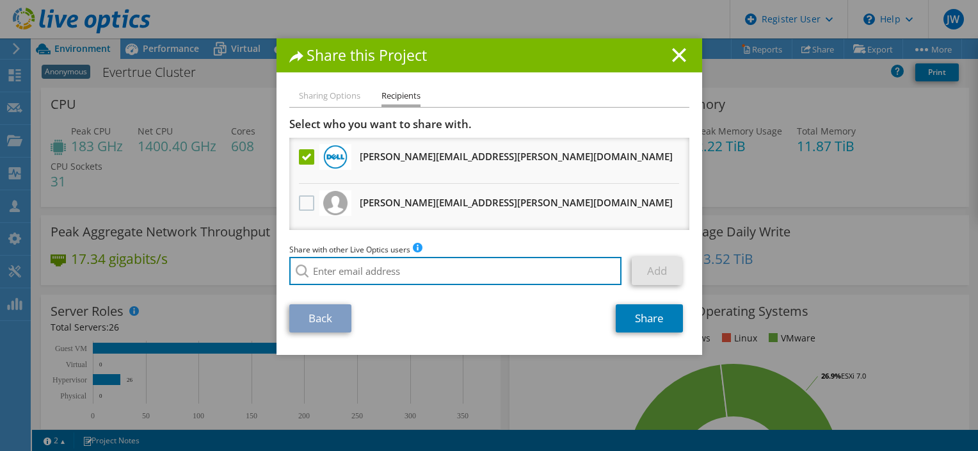
drag, startPoint x: 418, startPoint y: 272, endPoint x: 443, endPoint y: 253, distance: 31.1
click at [424, 266] on input "search" at bounding box center [455, 271] width 333 height 28
click at [466, 269] on input "kate.core@dell.com" at bounding box center [455, 271] width 333 height 28
click at [478, 274] on input "kate.core@dell.com" at bounding box center [455, 271] width 333 height 28
type input "k"
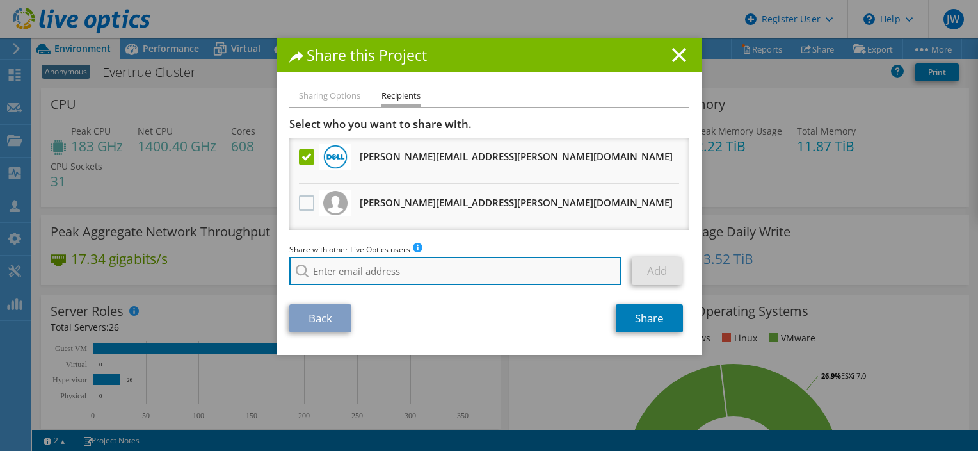
drag, startPoint x: 512, startPoint y: 277, endPoint x: 521, endPoint y: 286, distance: 13.1
click at [513, 277] on input "search" at bounding box center [455, 271] width 333 height 28
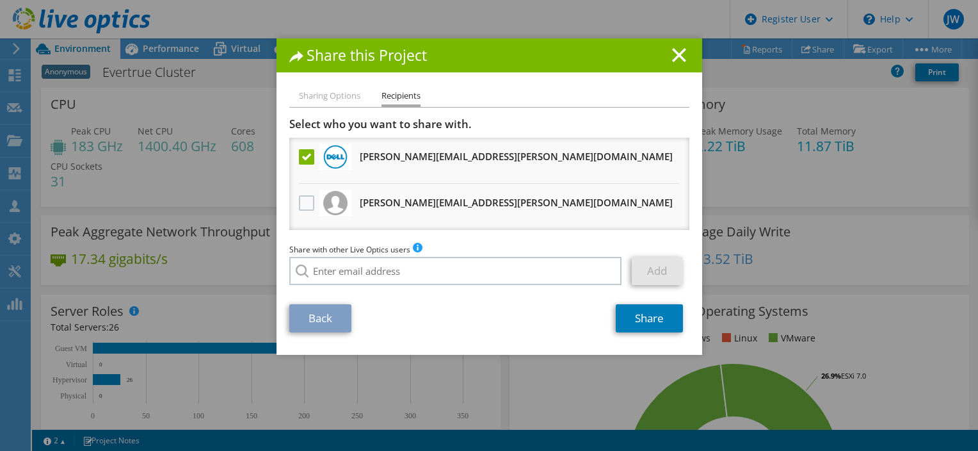
click at [523, 302] on section "Select who you want to share with. matthew.jennette@dell.com Will receive an an…" at bounding box center [489, 224] width 400 height 215
click at [621, 316] on link "Share" at bounding box center [649, 318] width 67 height 28
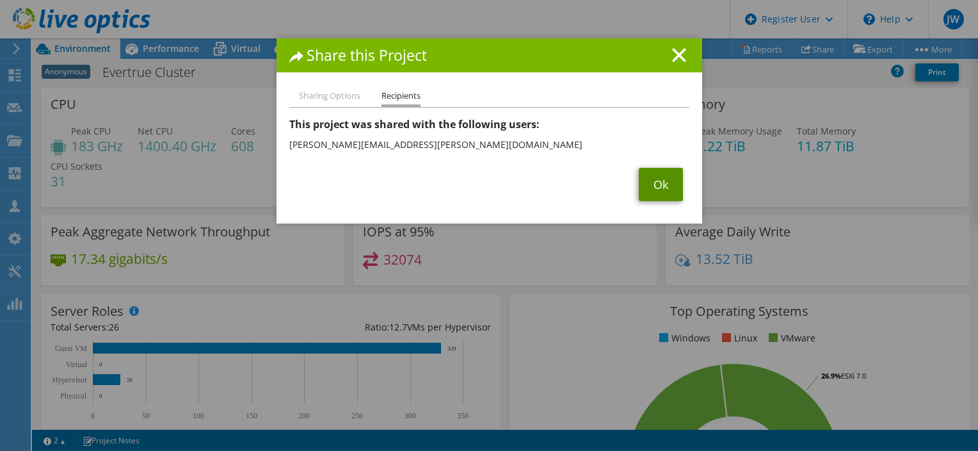
click at [667, 187] on link "Ok" at bounding box center [661, 184] width 44 height 33
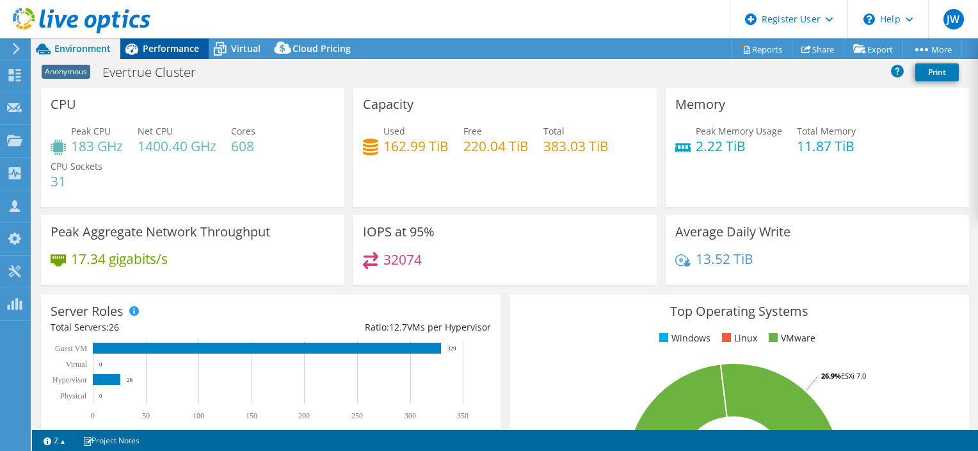
click at [179, 49] on span "Performance" at bounding box center [171, 48] width 56 height 12
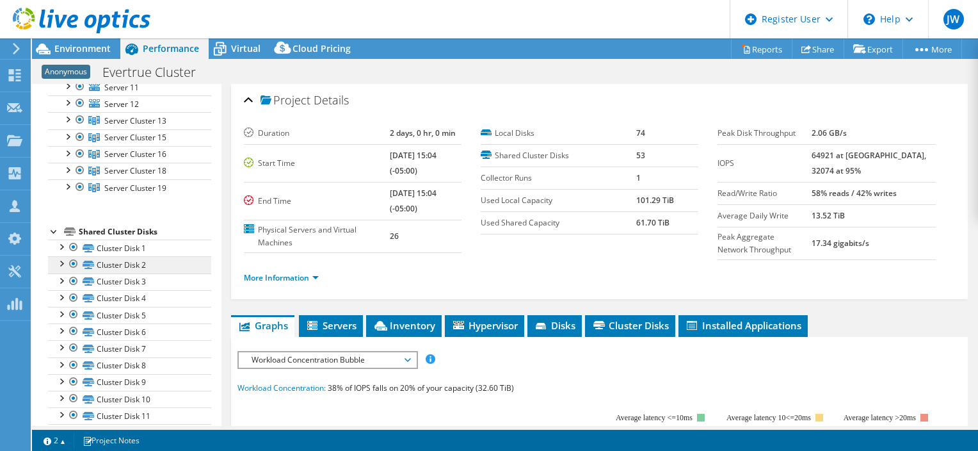
scroll to position [320, 0]
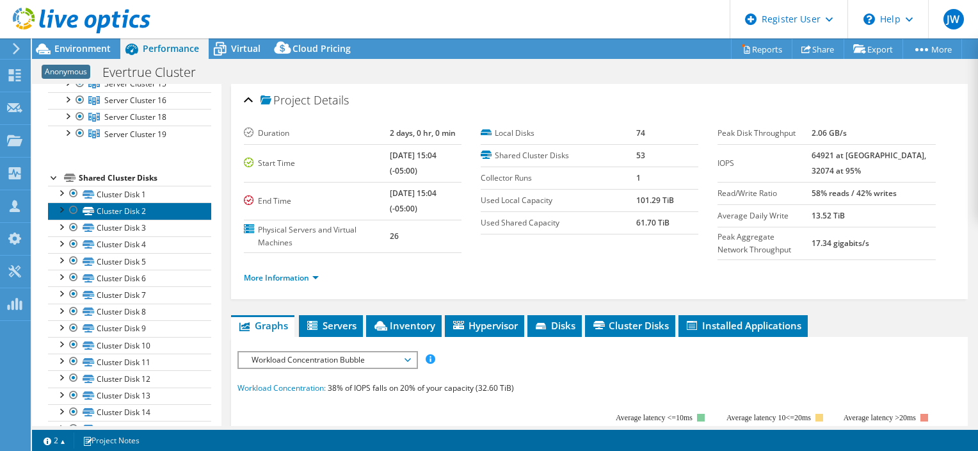
click at [161, 215] on link "Cluster Disk 2" at bounding box center [129, 210] width 163 height 17
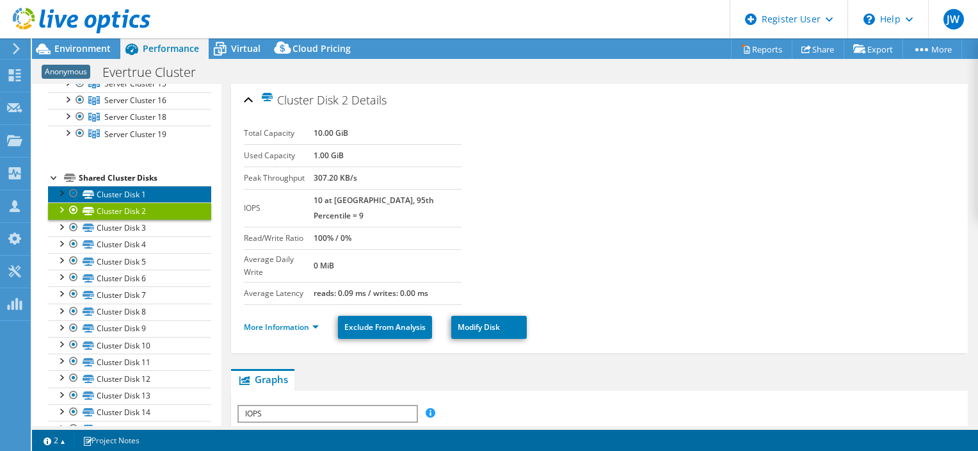
click at [149, 192] on link "Cluster Disk 1" at bounding box center [129, 194] width 163 height 17
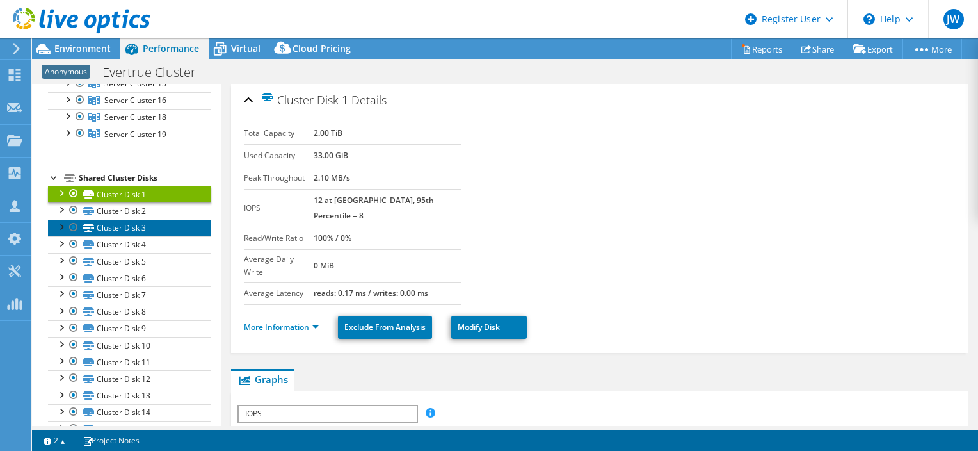
click at [152, 232] on link "Cluster Disk 3" at bounding box center [129, 228] width 163 height 17
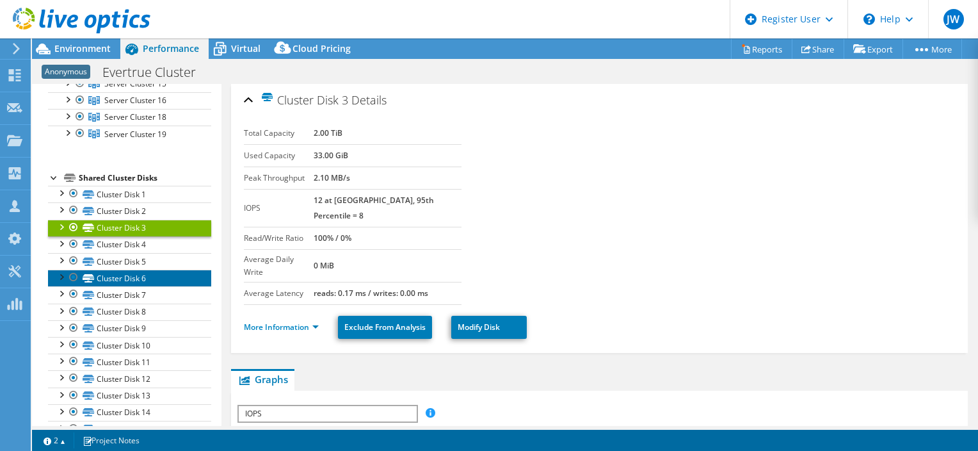
click at [147, 282] on link "Cluster Disk 6" at bounding box center [129, 278] width 163 height 17
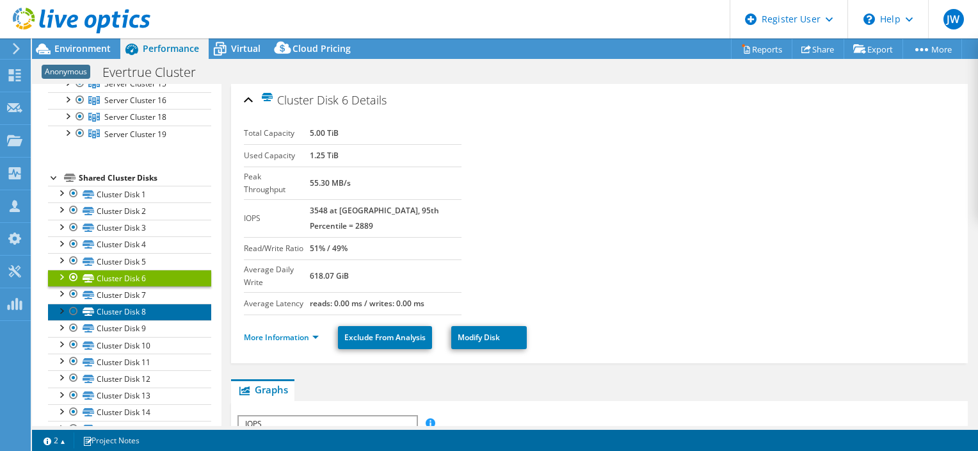
click at [155, 315] on link "Cluster Disk 8" at bounding box center [129, 312] width 163 height 17
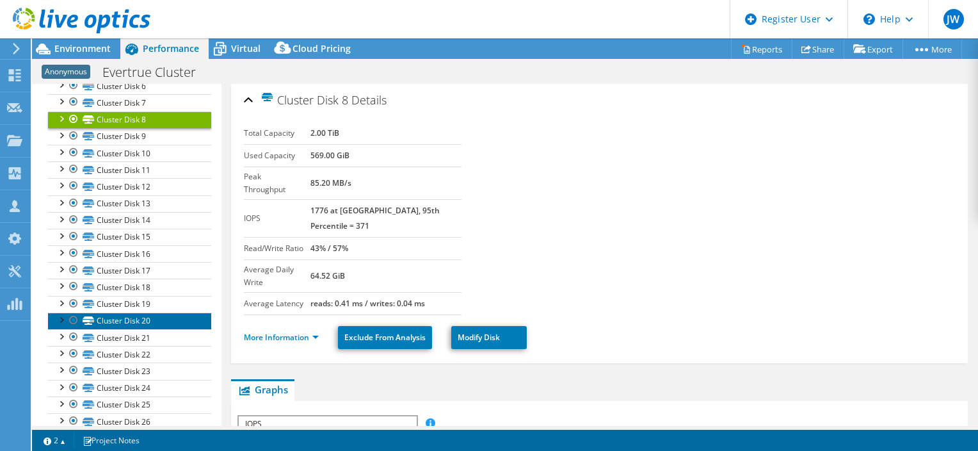
click at [141, 321] on link "Cluster Disk 20" at bounding box center [129, 321] width 163 height 17
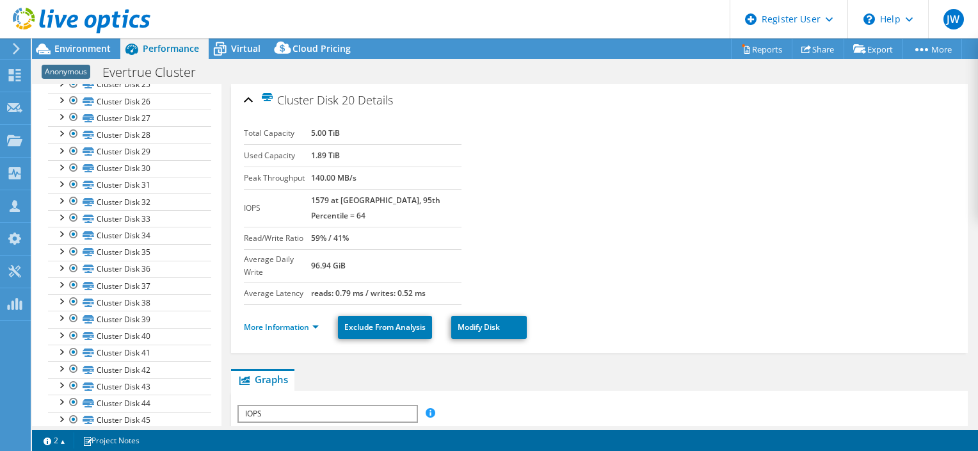
scroll to position [976, 0]
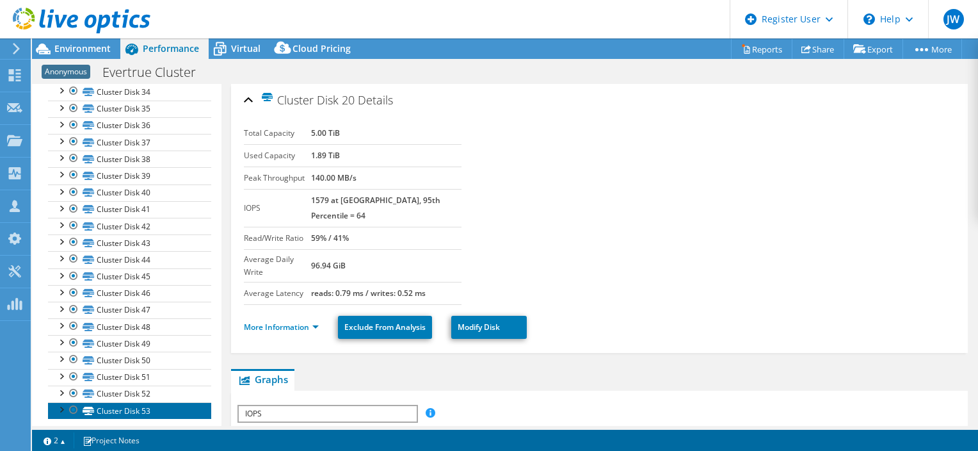
click at [149, 402] on link "Cluster Disk 53" at bounding box center [129, 410] width 163 height 17
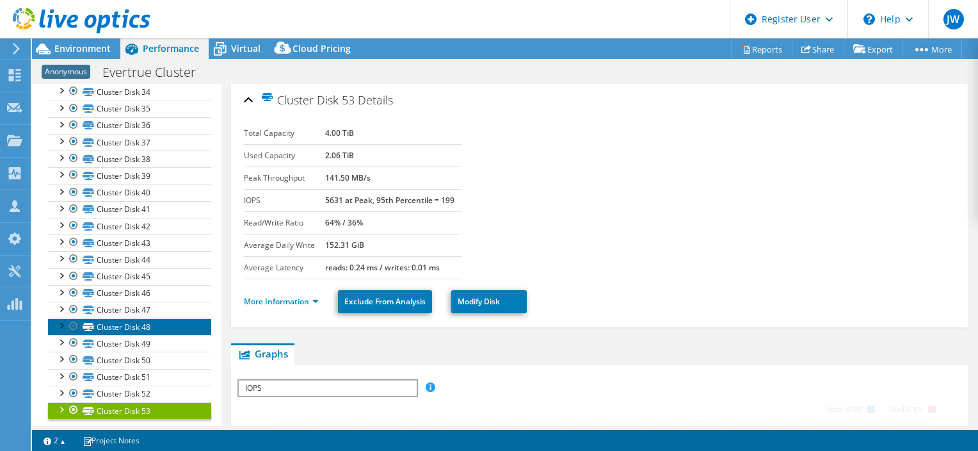
click at [133, 323] on link "Cluster Disk 48" at bounding box center [129, 326] width 163 height 17
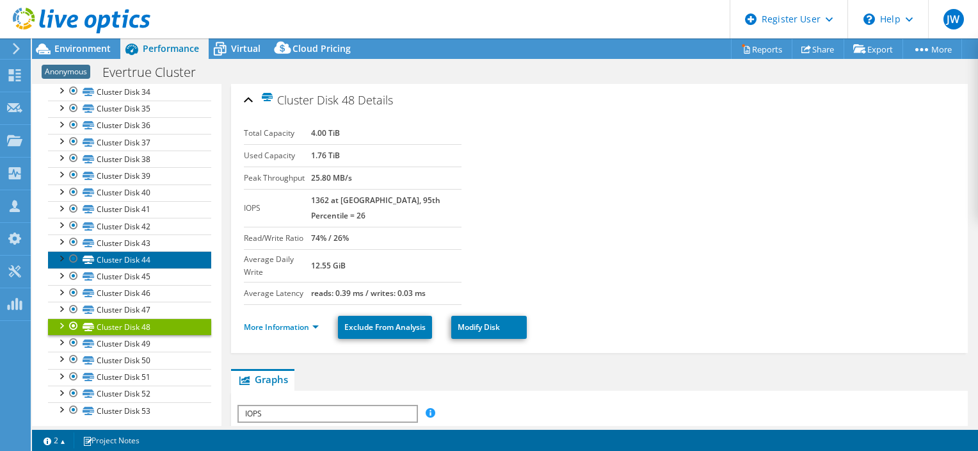
click at [100, 251] on link "Cluster Disk 44" at bounding box center [129, 259] width 163 height 17
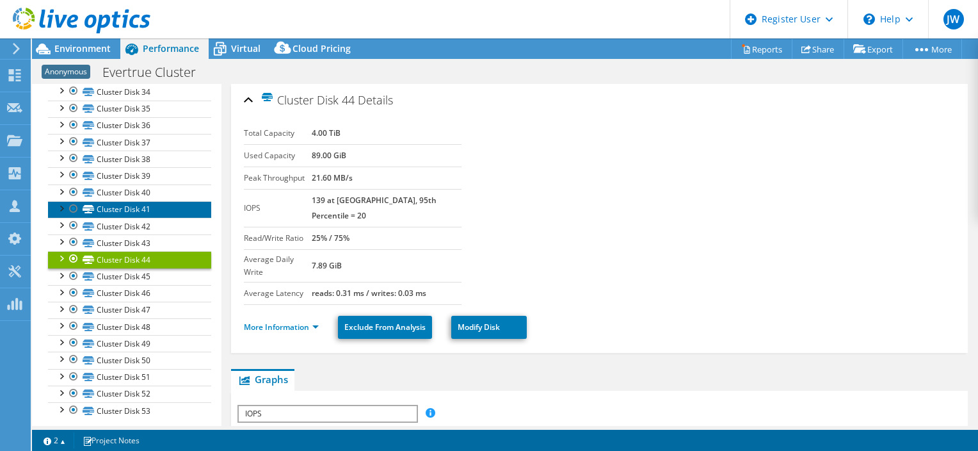
click at [97, 201] on link "Cluster Disk 41" at bounding box center [129, 209] width 163 height 17
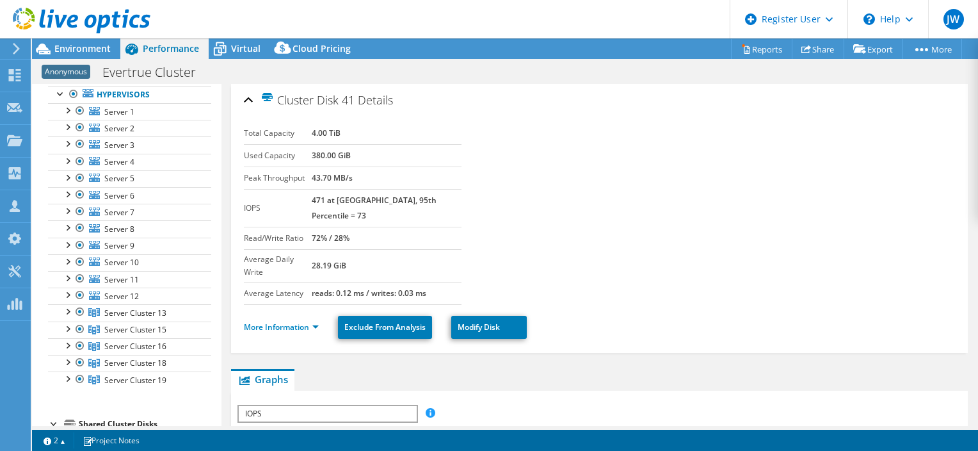
scroll to position [0, 0]
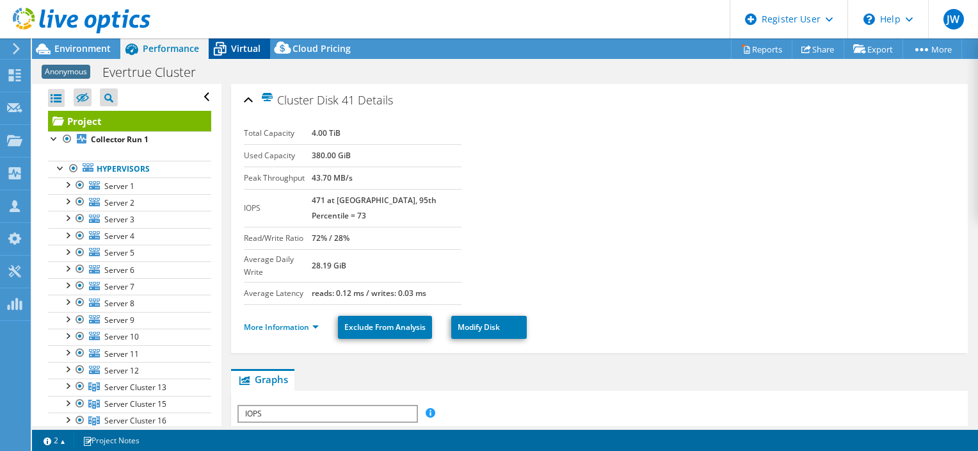
click at [217, 51] on icon at bounding box center [220, 49] width 22 height 22
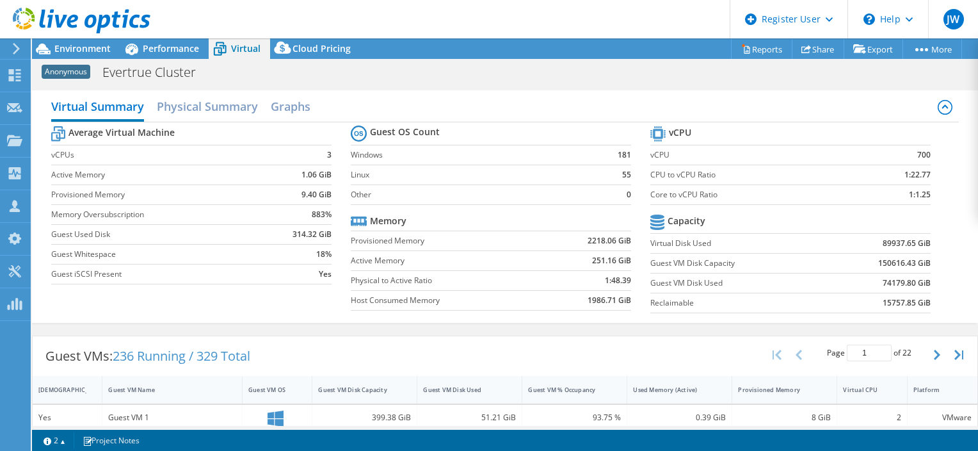
scroll to position [219, 0]
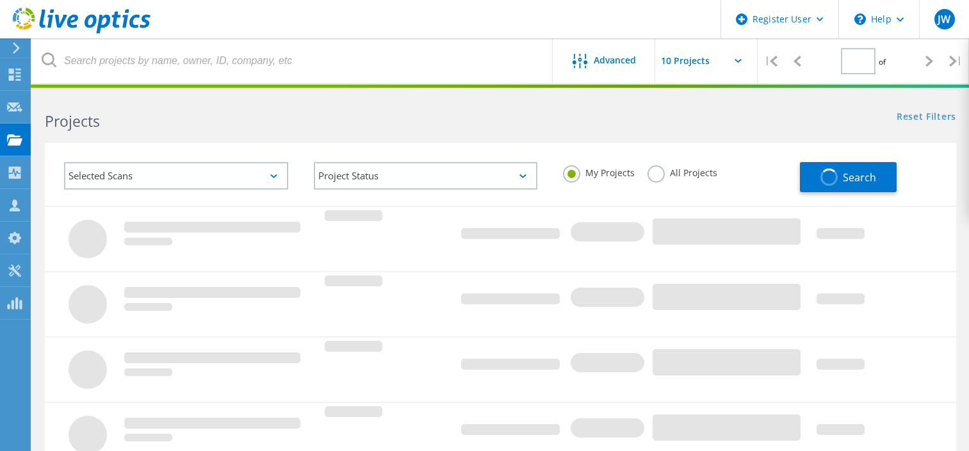
type input "1"
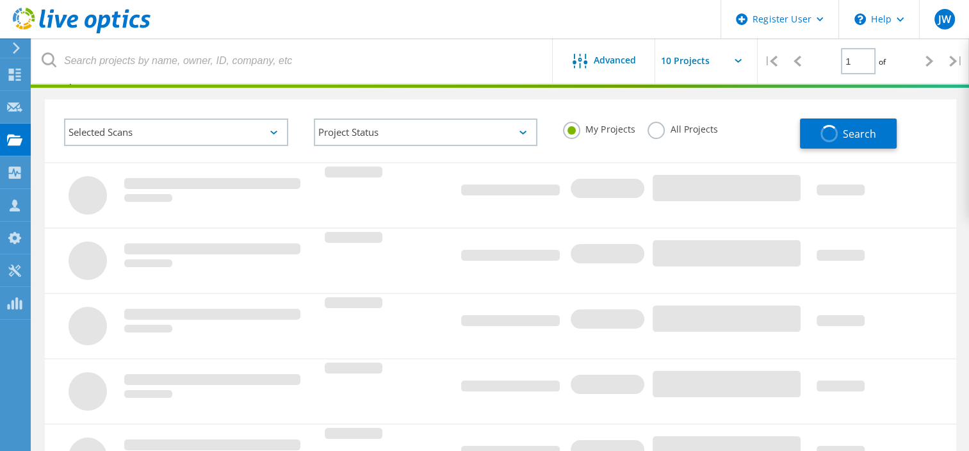
scroll to position [44, 0]
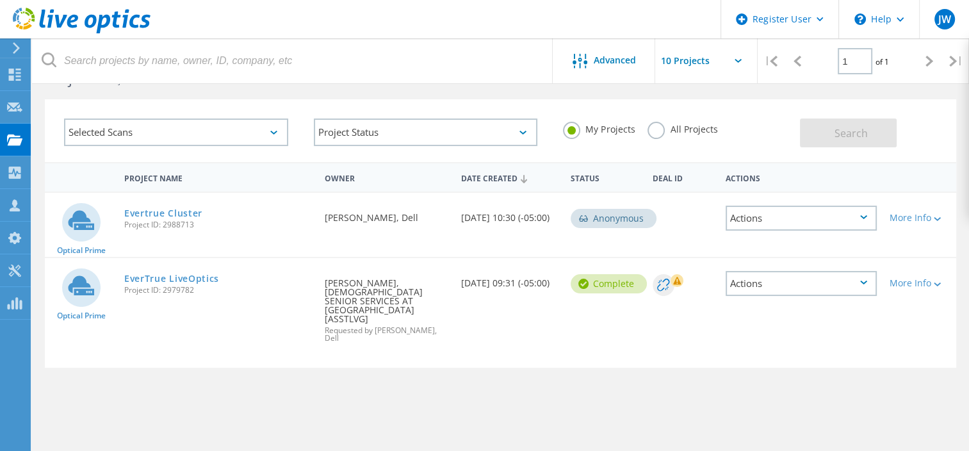
click at [371, 286] on div "Requested By Chase Steinmann, LUTHERAN SENIOR SERVICES AT BREEZE PARK [ASSTLVG]…" at bounding box center [386, 306] width 136 height 97
click at [193, 261] on div "EverTrue LiveOptics Project ID: 2979782" at bounding box center [218, 282] width 200 height 49
click at [177, 276] on link "EverTrue LiveOptics" at bounding box center [171, 278] width 95 height 9
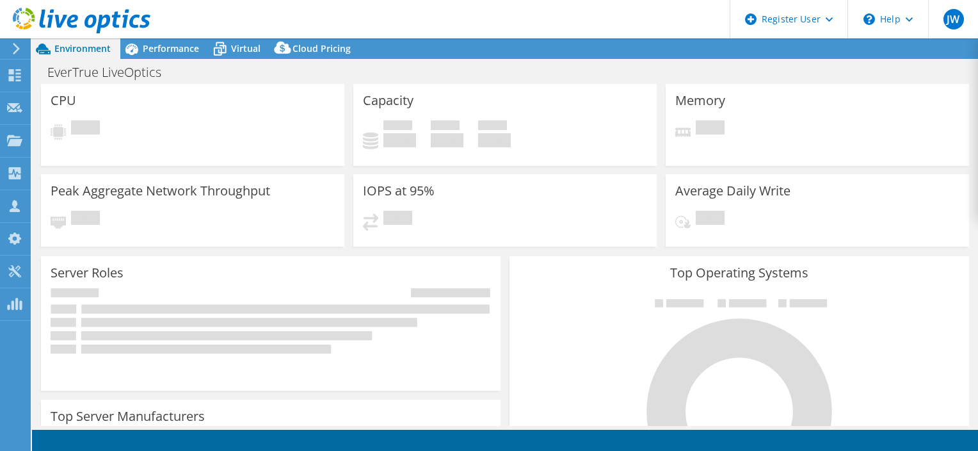
select select "USD"
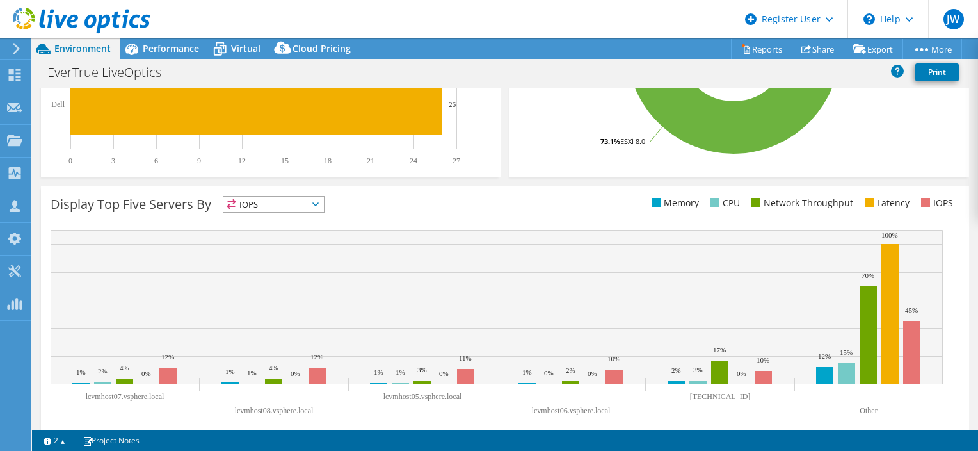
scroll to position [438, 0]
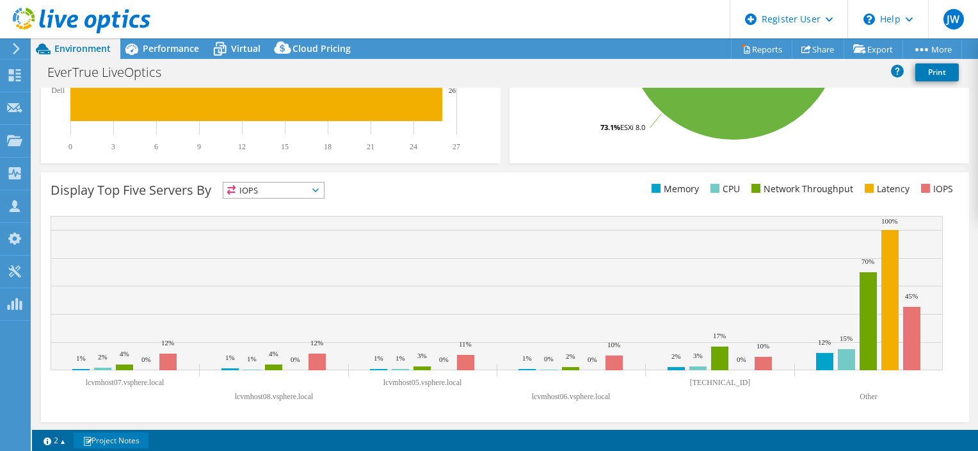
click at [121, 432] on link "Project Notes" at bounding box center [111, 440] width 75 height 16
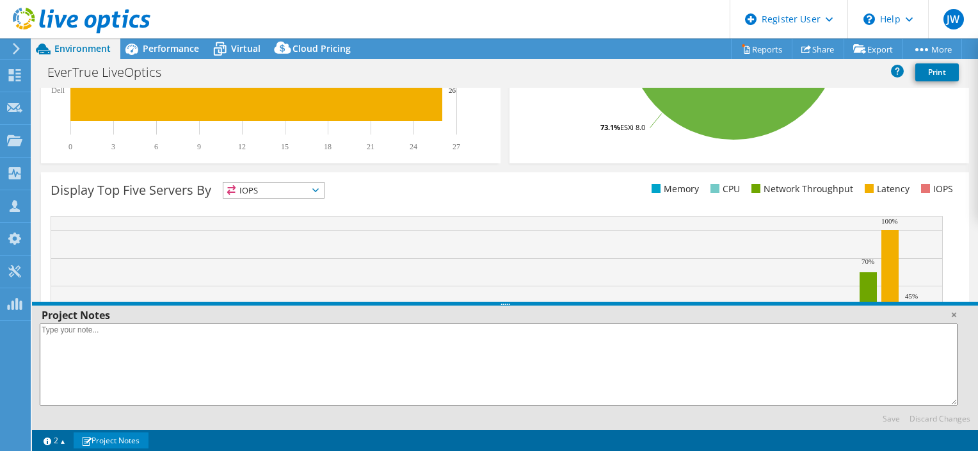
click at [132, 439] on link "Project Notes" at bounding box center [111, 440] width 75 height 16
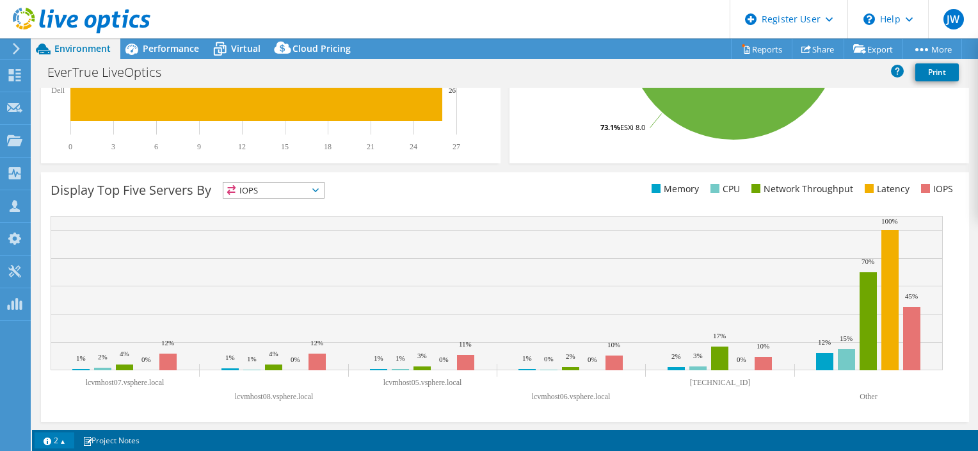
click at [51, 438] on link "2" at bounding box center [55, 440] width 40 height 16
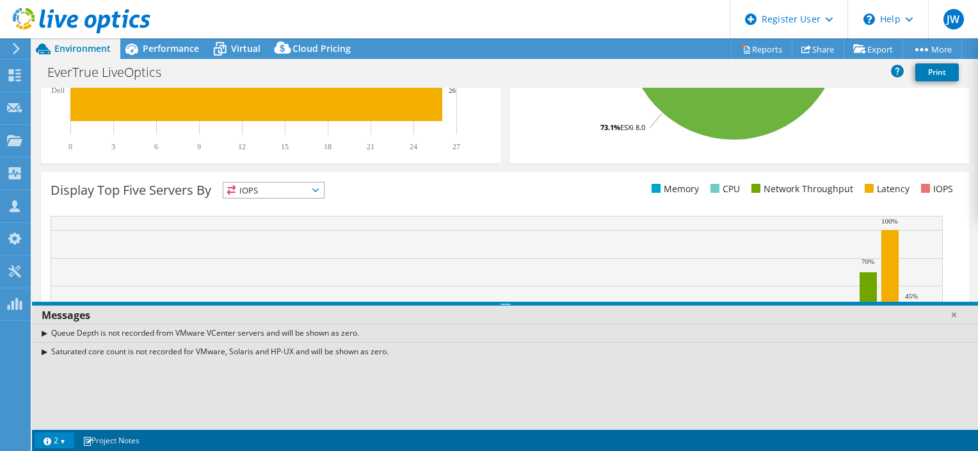
click at [54, 433] on link "2" at bounding box center [55, 440] width 40 height 16
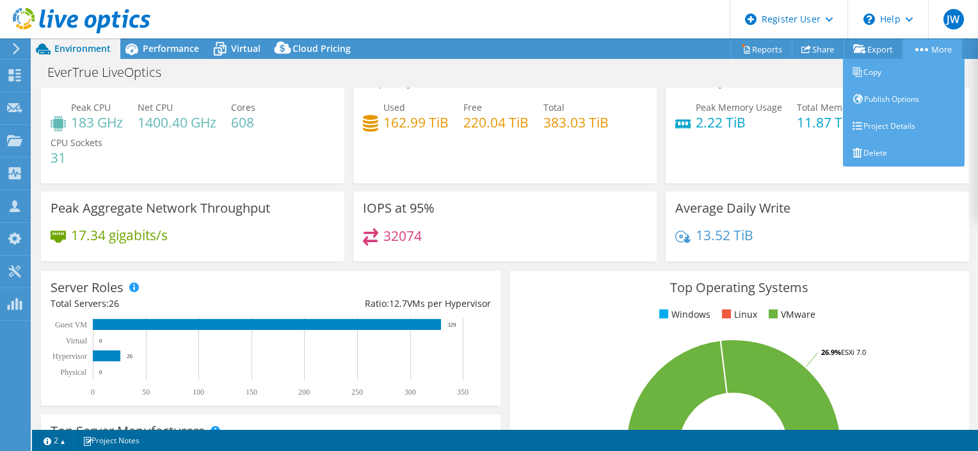
scroll to position [0, 0]
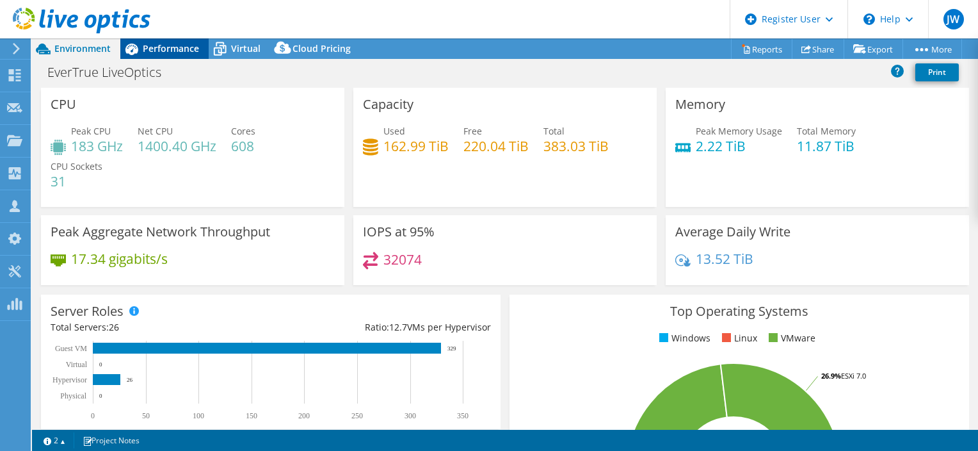
click at [170, 57] on div "Performance" at bounding box center [164, 48] width 88 height 20
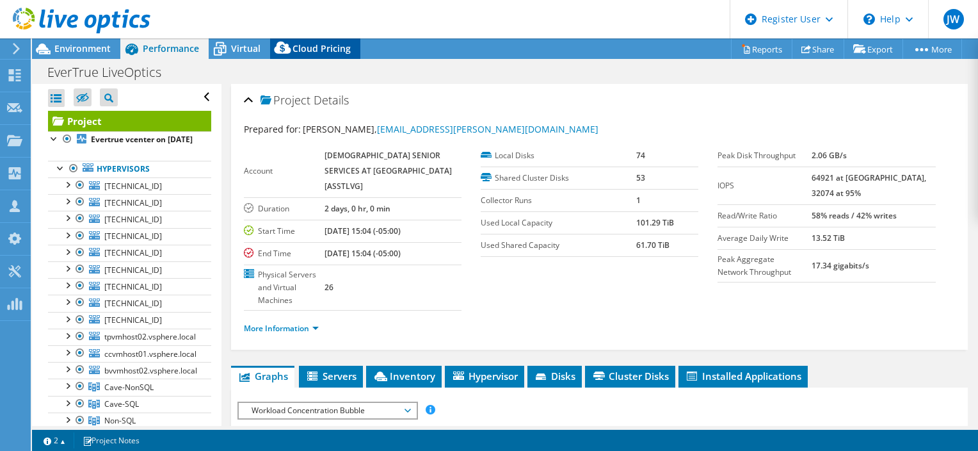
click at [278, 53] on icon at bounding box center [282, 48] width 17 height 12
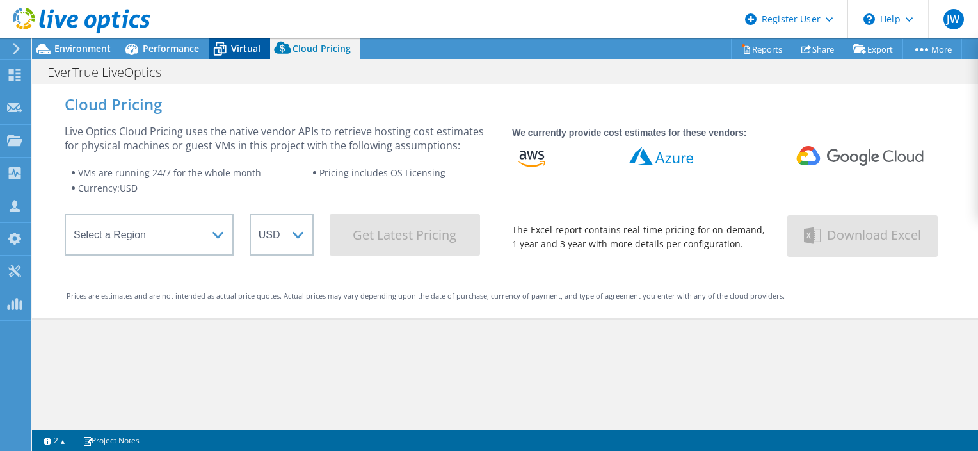
click at [251, 48] on span "Virtual" at bounding box center [245, 48] width 29 height 12
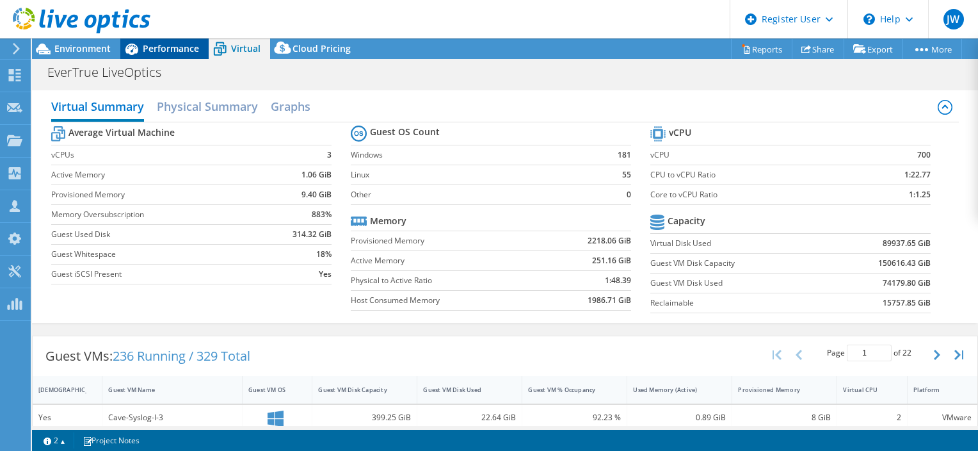
click at [161, 45] on span "Performance" at bounding box center [171, 48] width 56 height 12
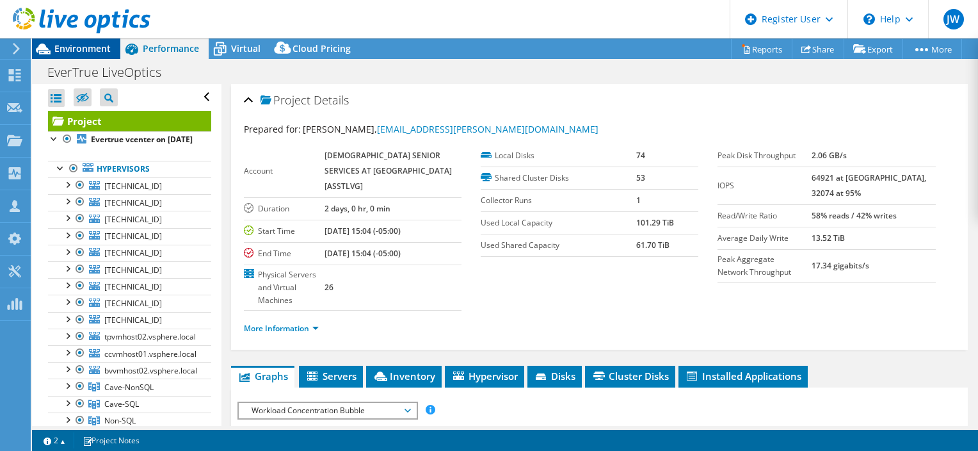
click at [77, 45] on span "Environment" at bounding box center [82, 48] width 56 height 12
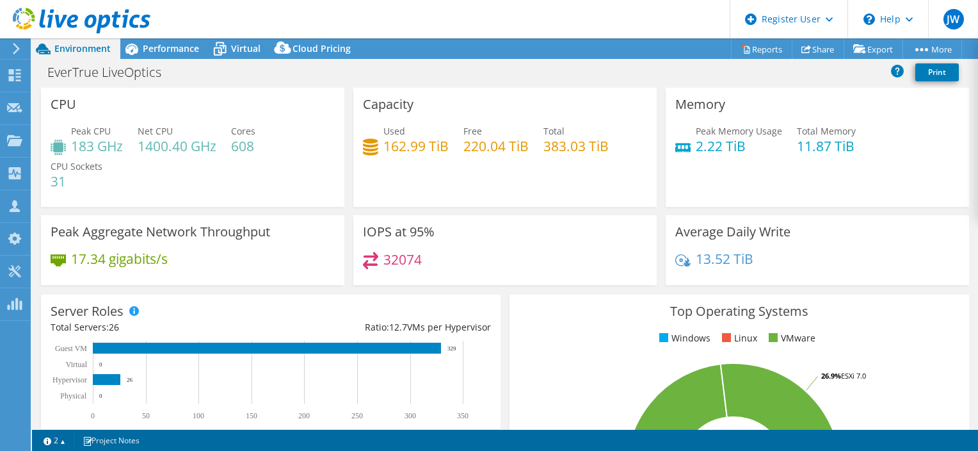
click at [67, 25] on use at bounding box center [82, 21] width 138 height 26
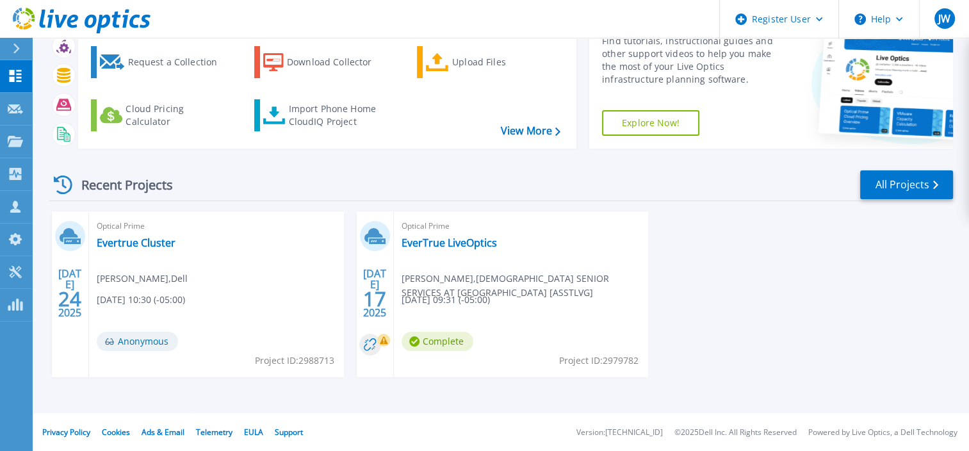
scroll to position [67, 0]
